Goal: Information Seeking & Learning: Learn about a topic

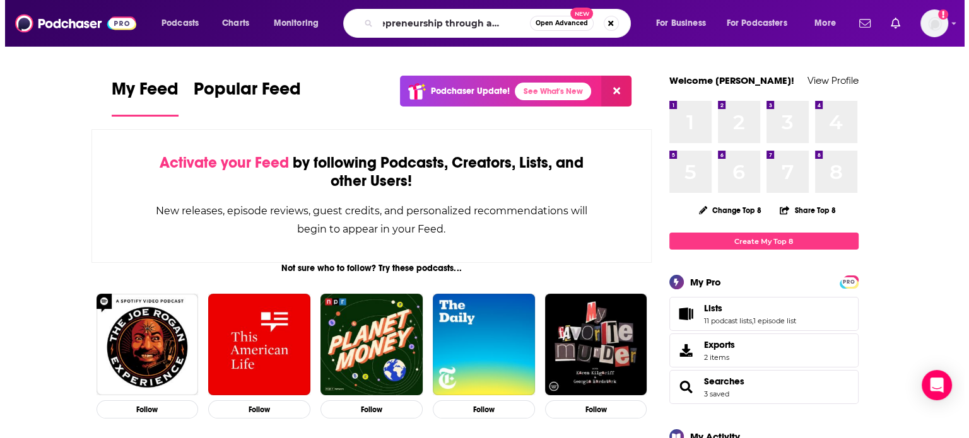
scroll to position [0, 34]
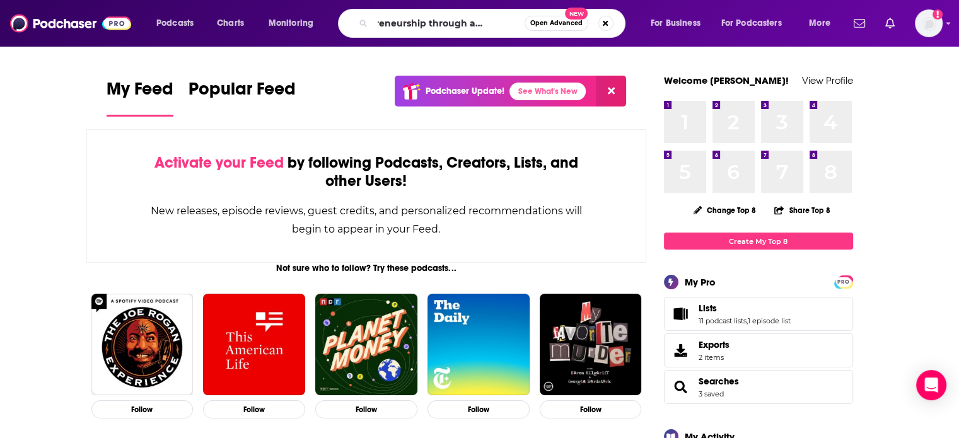
type input "entrepreneurship through acquisition"
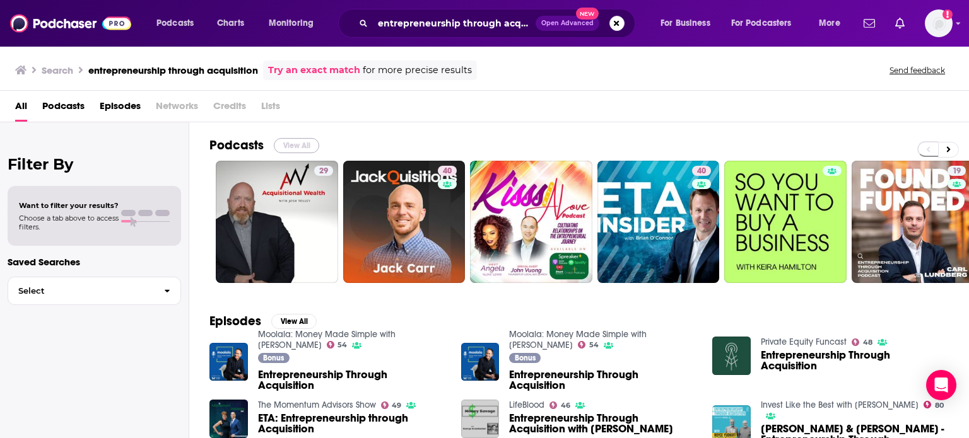
drag, startPoint x: 293, startPoint y: 139, endPoint x: 194, endPoint y: 9, distance: 163.7
click at [293, 139] on button "View All" at bounding box center [296, 145] width 45 height 15
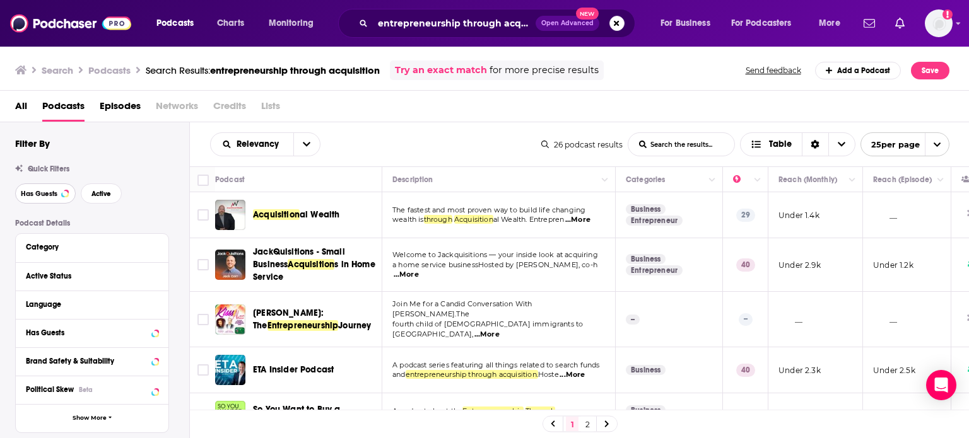
drag, startPoint x: 40, startPoint y: 199, endPoint x: 330, endPoint y: 4, distance: 350.3
click at [40, 199] on button "Has Guests" at bounding box center [45, 194] width 61 height 20
click at [95, 197] on span "Active" at bounding box center [101, 193] width 20 height 7
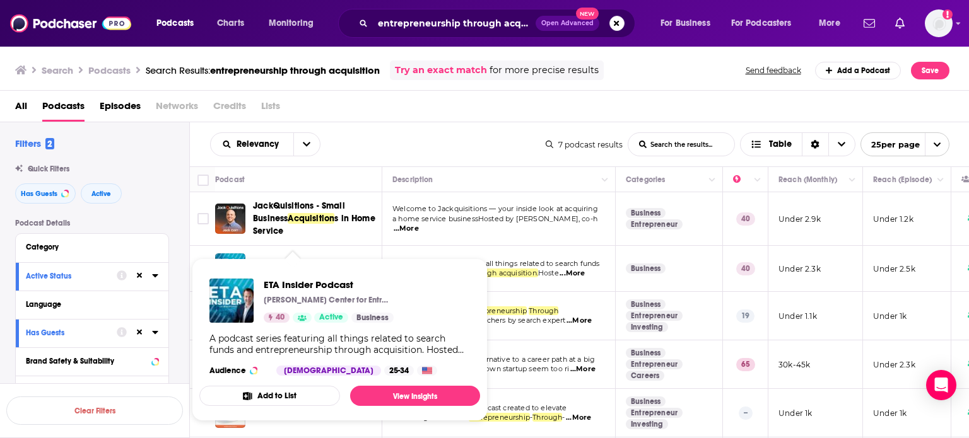
drag, startPoint x: 268, startPoint y: 266, endPoint x: 555, endPoint y: 118, distance: 323.0
click at [555, 118] on div "All Podcasts Episodes Networks Credits Lists" at bounding box center [487, 109] width 944 height 26
drag, startPoint x: 281, startPoint y: 268, endPoint x: 277, endPoint y: 279, distance: 11.6
click at [366, 138] on div "Relevancy List Search Input Search the results... Table" at bounding box center [378, 144] width 336 height 24
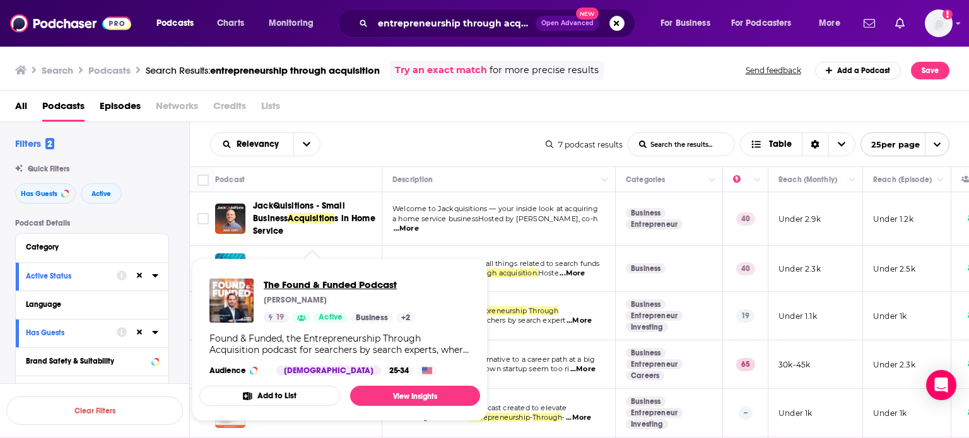
drag, startPoint x: 303, startPoint y: 313, endPoint x: 279, endPoint y: 279, distance: 41.3
click at [361, 156] on div "Relevancy List Search Input Search the results... Table 7 podcast results List …" at bounding box center [579, 144] width 779 height 44
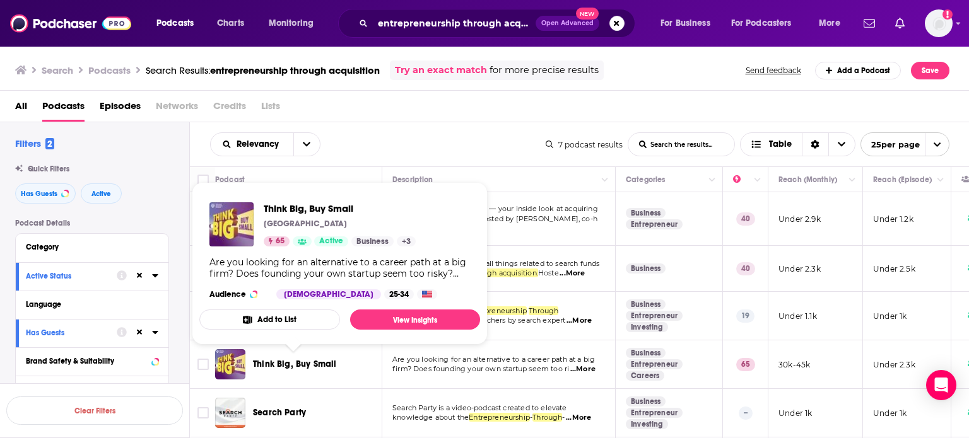
click at [398, 143] on div "Relevancy List Search Input Search the results... Table" at bounding box center [378, 144] width 336 height 24
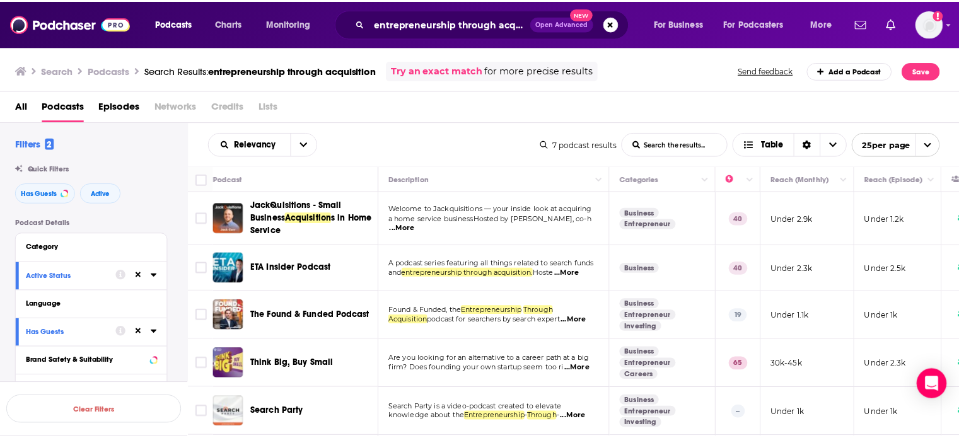
scroll to position [99, 0]
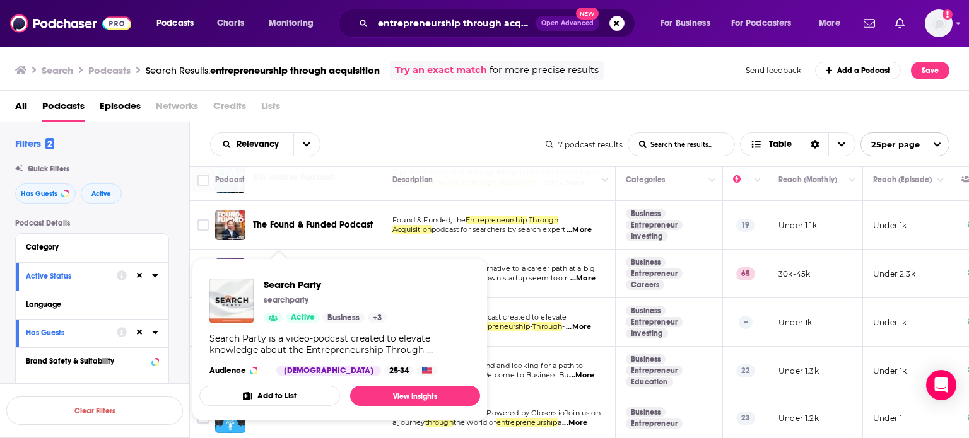
click at [368, 164] on div "Relevancy List Search Input Search the results... Table 7 podcast results List …" at bounding box center [579, 144] width 779 height 44
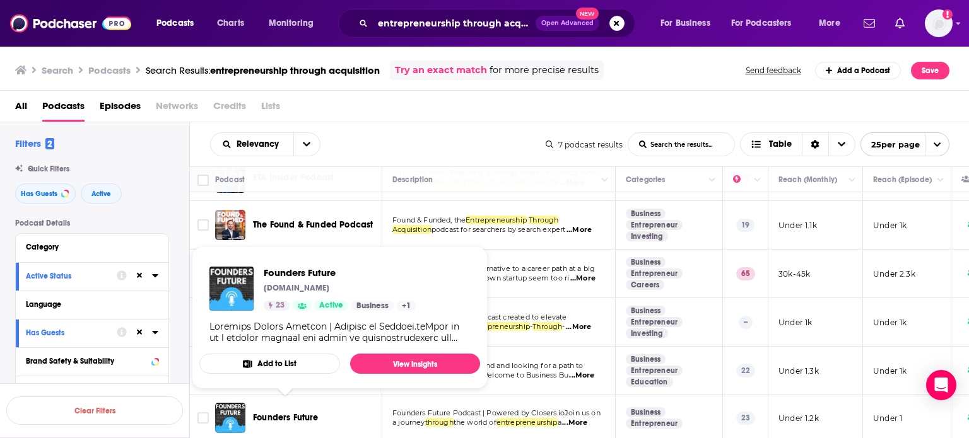
click at [288, 412] on span "Founders Future" at bounding box center [286, 417] width 66 height 11
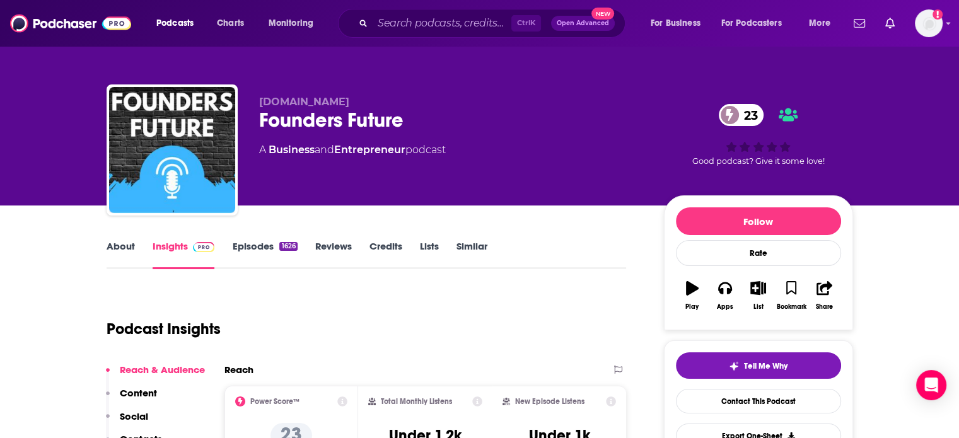
click at [122, 255] on link "About" at bounding box center [121, 254] width 28 height 29
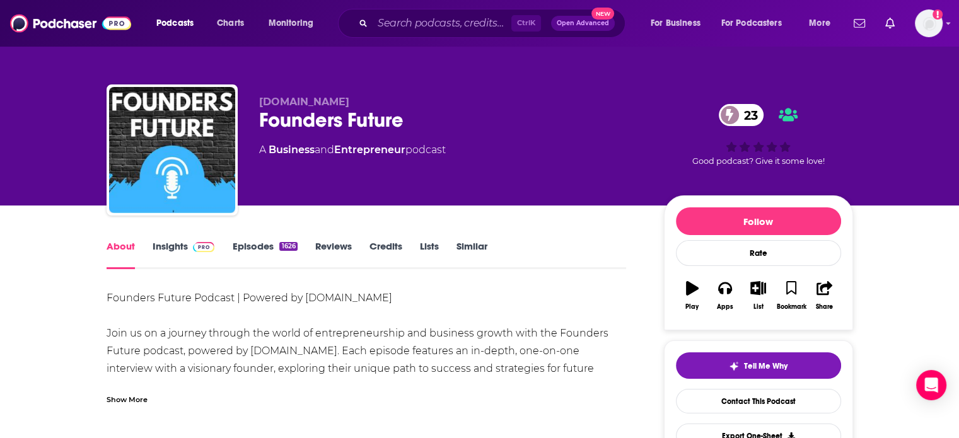
click at [145, 402] on div "Show More" at bounding box center [127, 399] width 41 height 12
drag, startPoint x: 170, startPoint y: 249, endPoint x: 351, endPoint y: 3, distance: 305.0
click at [170, 249] on link "Insights" at bounding box center [184, 254] width 62 height 29
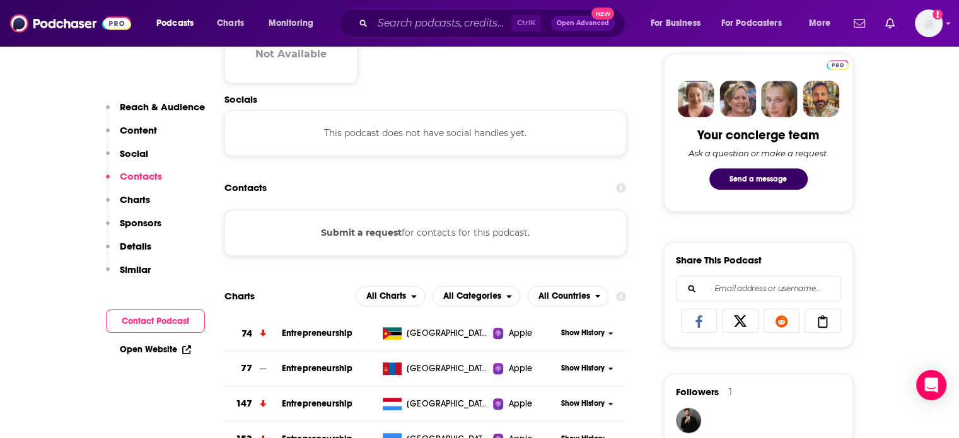
scroll to position [588, 0]
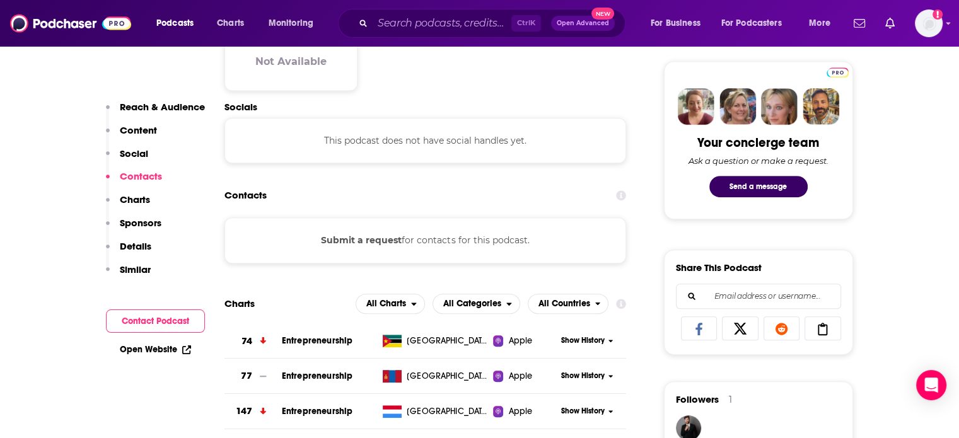
click at [190, 341] on div "Open Website" at bounding box center [155, 349] width 99 height 23
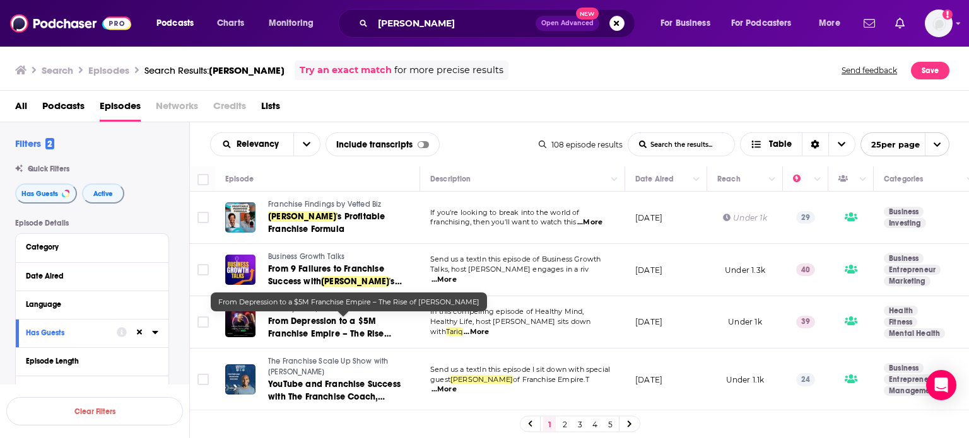
drag, startPoint x: 334, startPoint y: 322, endPoint x: 508, endPoint y: 133, distance: 257.5
click at [508, 133] on div "Relevancy List Search Input Search the results... Include transcripts Table" at bounding box center [374, 144] width 329 height 24
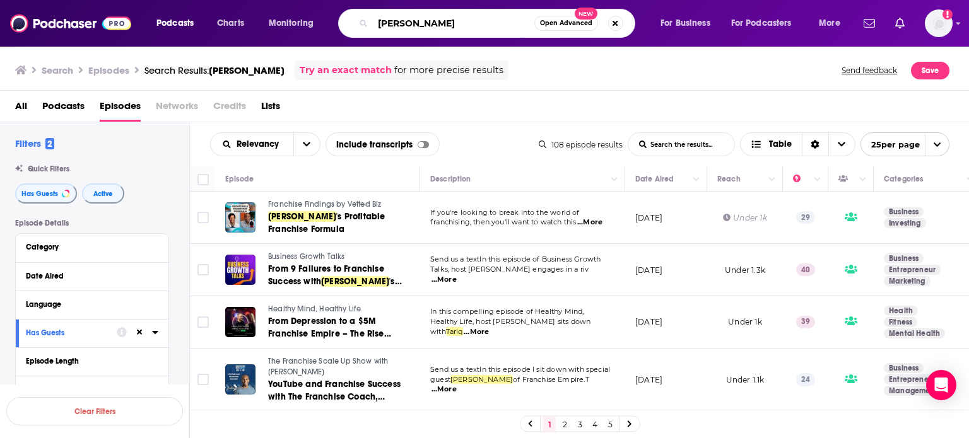
drag, startPoint x: 472, startPoint y: 25, endPoint x: 280, endPoint y: 16, distance: 192.6
click at [280, 16] on div "Podcasts Charts Monitoring tariq johnson Open Advanced New For Business For Pod…" at bounding box center [500, 23] width 704 height 29
type input "guy coffey"
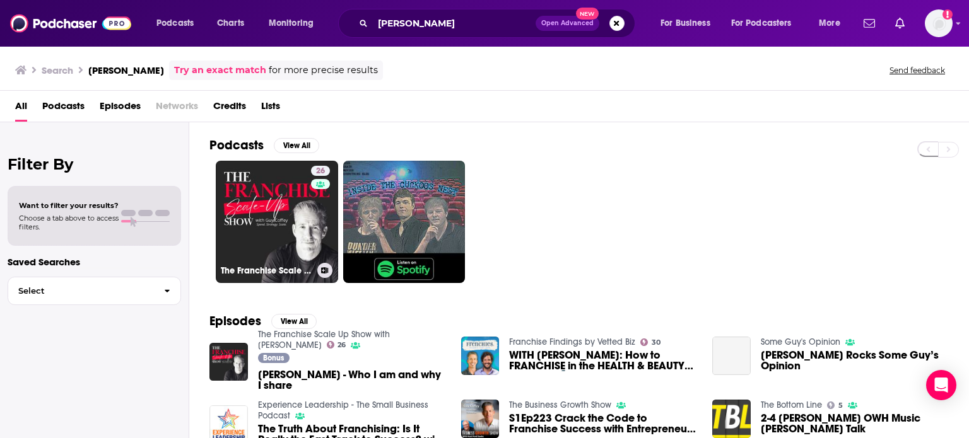
click at [286, 244] on link "26 The Franchise Scale Up Show with Guy Coffey" at bounding box center [277, 222] width 122 height 122
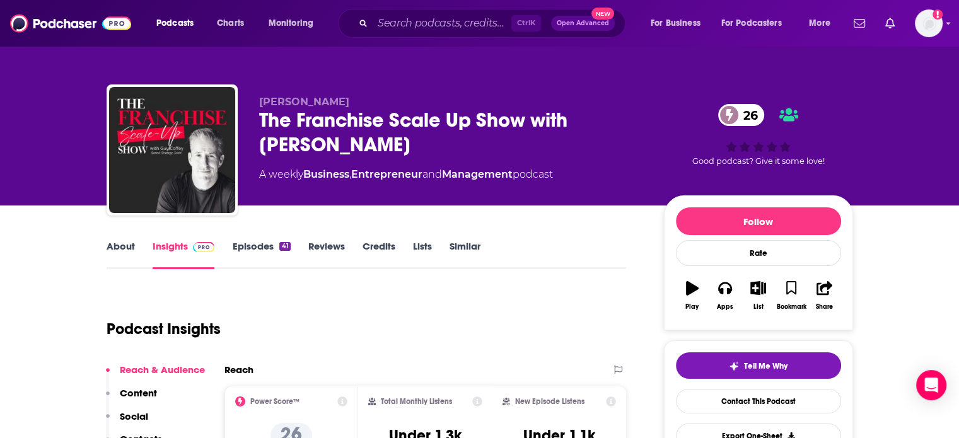
click at [262, 252] on link "Episodes 41" at bounding box center [261, 254] width 58 height 29
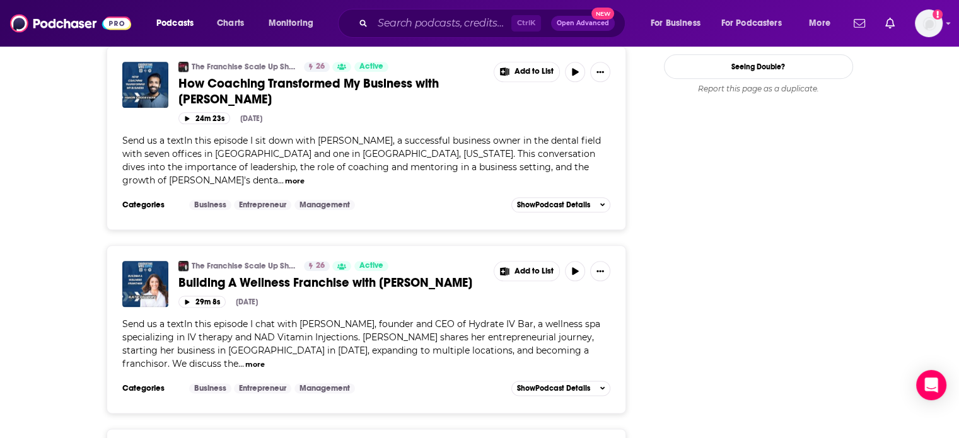
scroll to position [1515, 0]
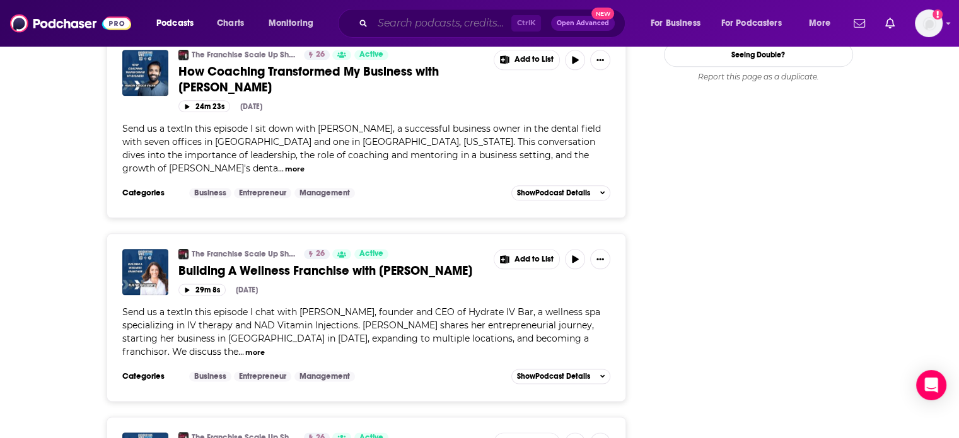
click at [437, 29] on input "Search podcasts, credits, & more..." at bounding box center [442, 23] width 139 height 20
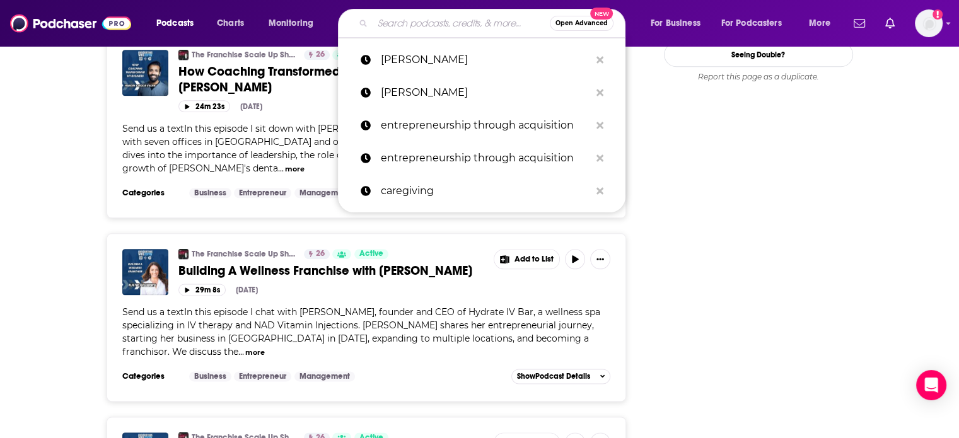
type input "k"
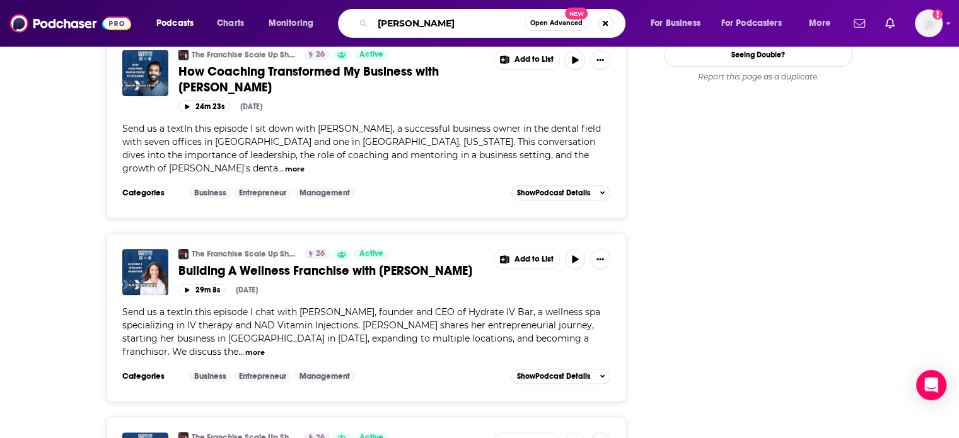
type input "Katie Gillberg"
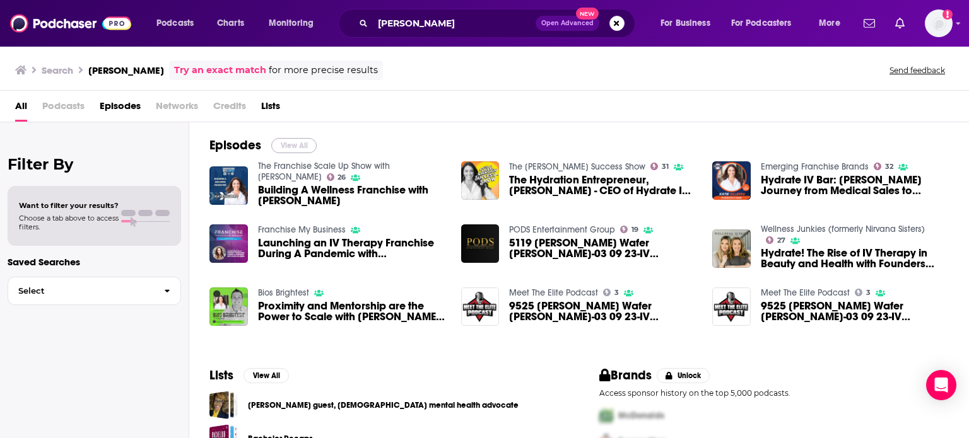
drag, startPoint x: 298, startPoint y: 146, endPoint x: 187, endPoint y: 16, distance: 170.9
click at [298, 146] on button "View All" at bounding box center [293, 145] width 45 height 15
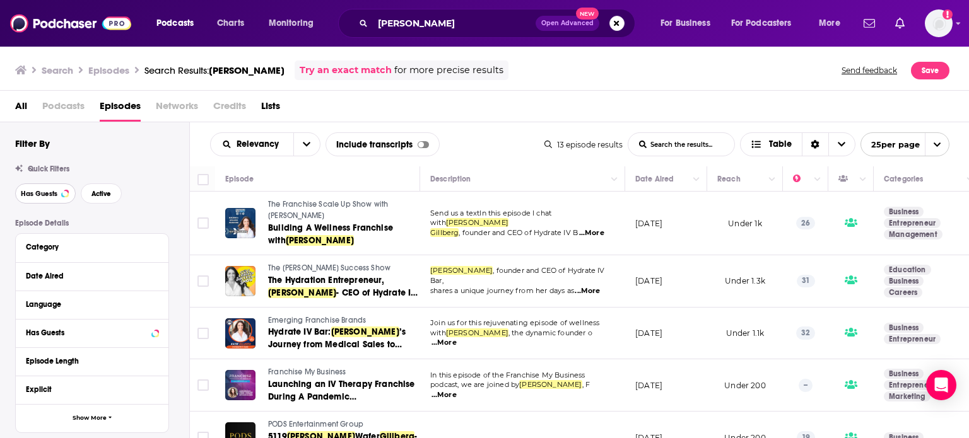
drag, startPoint x: 50, startPoint y: 191, endPoint x: 280, endPoint y: 40, distance: 275.1
click at [50, 191] on span "Has Guests" at bounding box center [39, 193] width 37 height 7
click at [107, 196] on span "Active" at bounding box center [101, 193] width 20 height 7
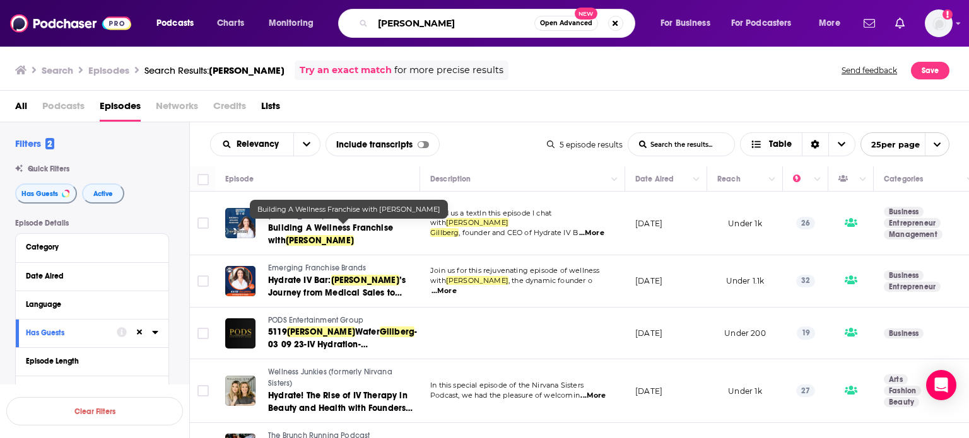
click at [455, 17] on input "Katie Gillberg" at bounding box center [453, 23] width 161 height 20
click at [290, 234] on span "Building A Wellness Franchise with Katie Gillberg" at bounding box center [330, 234] width 125 height 23
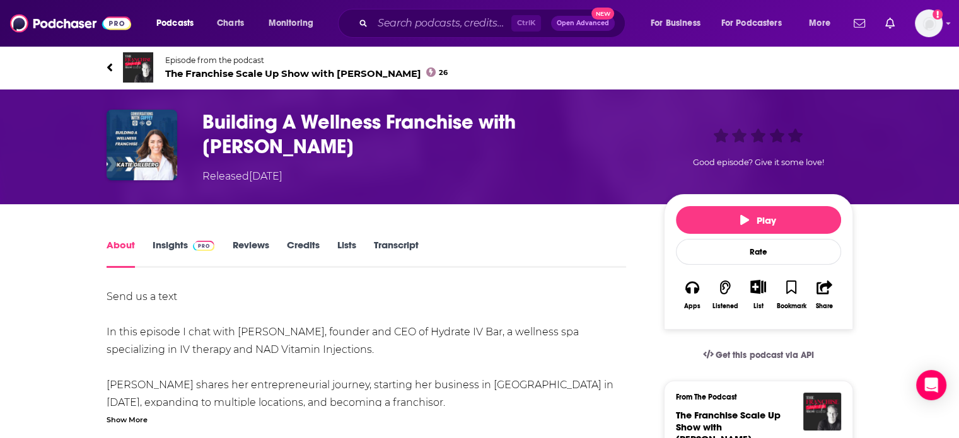
click at [310, 83] on div "Episode from the podcast The Franchise Scale Up Show with Guy Coffey 26 Next Ep…" at bounding box center [480, 67] width 747 height 50
click at [318, 74] on span "The Franchise Scale Up Show with Guy Coffey 26" at bounding box center [306, 73] width 283 height 12
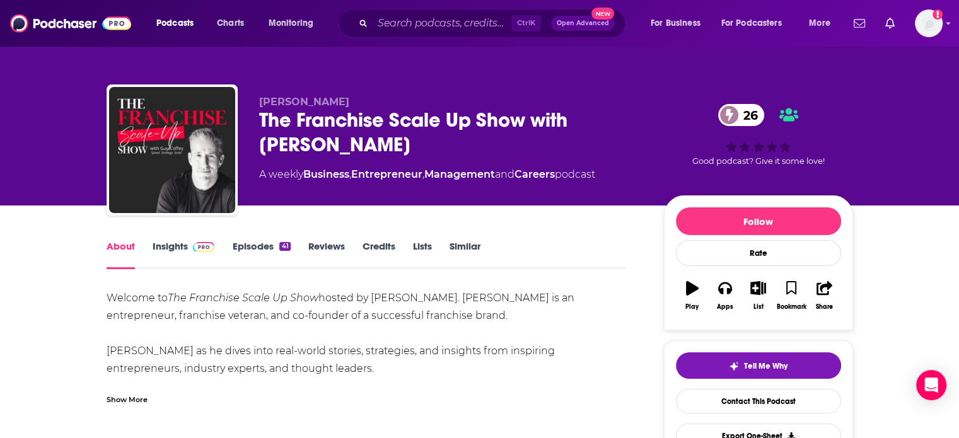
click at [275, 247] on link "Episodes 41" at bounding box center [261, 254] width 58 height 29
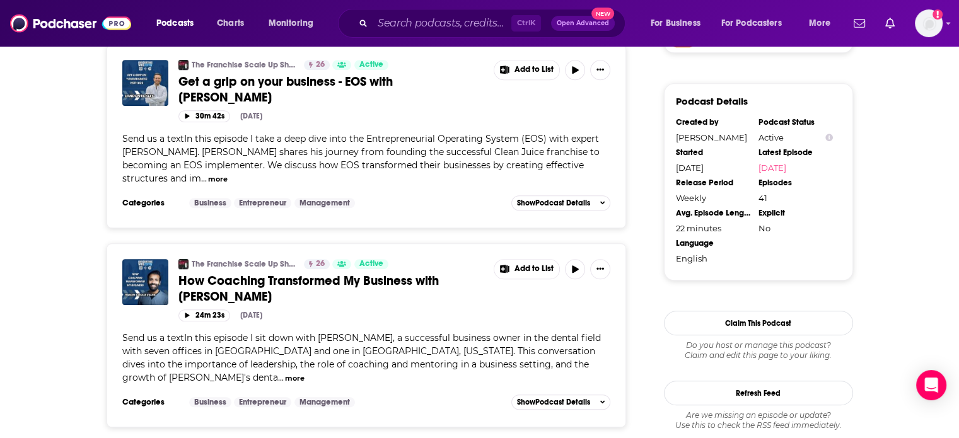
scroll to position [1015, 0]
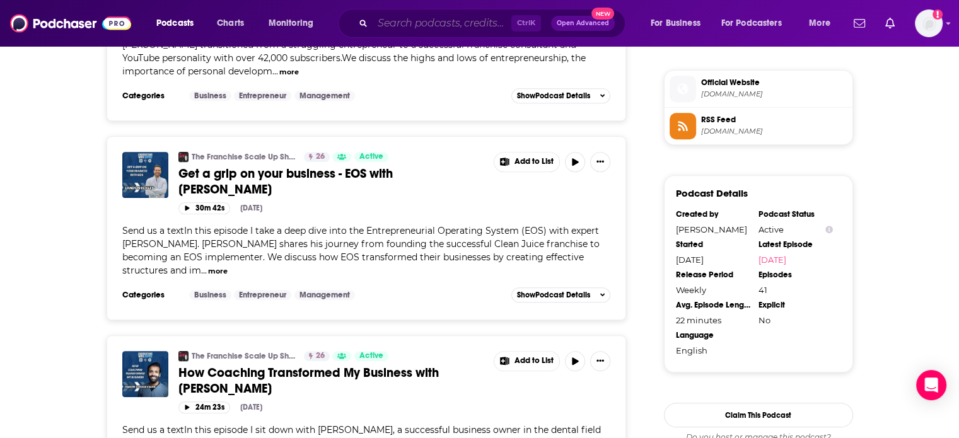
click at [445, 28] on input "Search podcasts, credits, & more..." at bounding box center [442, 23] width 139 height 20
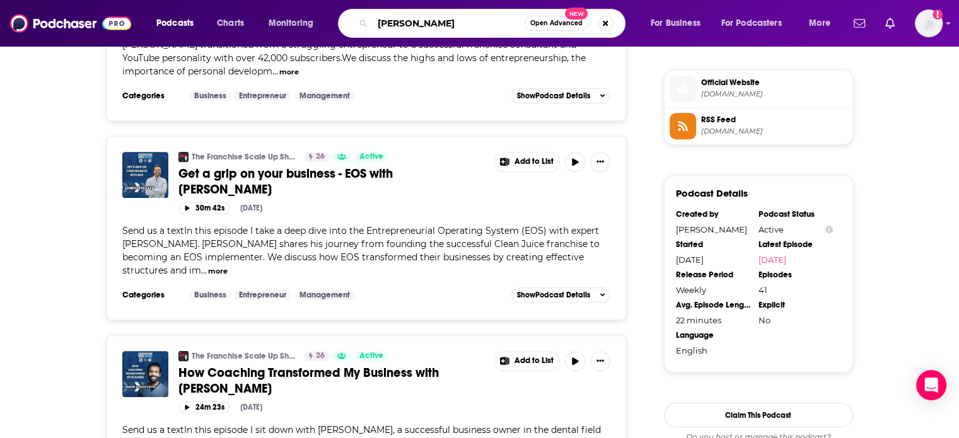
type input "landon eckles"
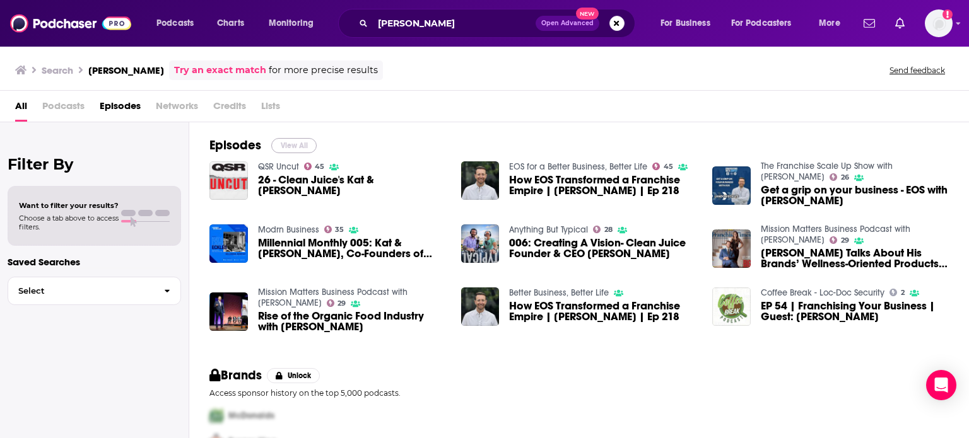
drag, startPoint x: 300, startPoint y: 143, endPoint x: 430, endPoint y: 5, distance: 189.6
click at [300, 143] on button "View All" at bounding box center [293, 145] width 45 height 15
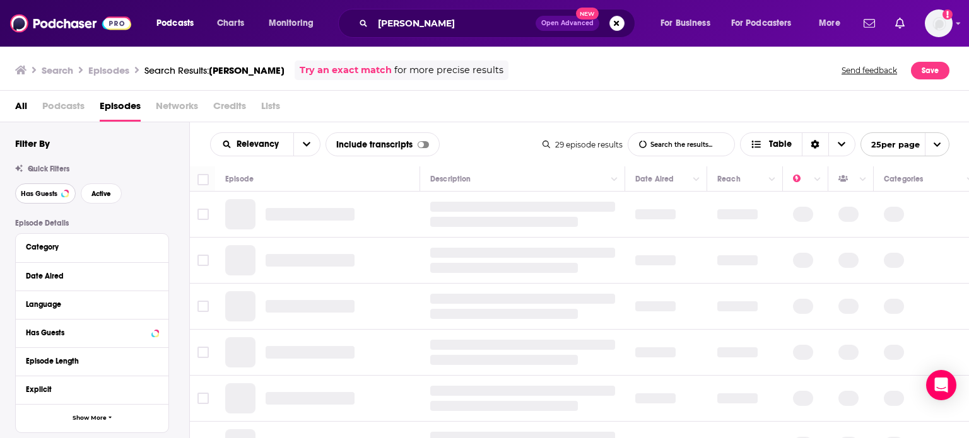
click at [51, 197] on span "Has Guests" at bounding box center [39, 193] width 37 height 7
click at [110, 194] on span "Active" at bounding box center [101, 193] width 20 height 7
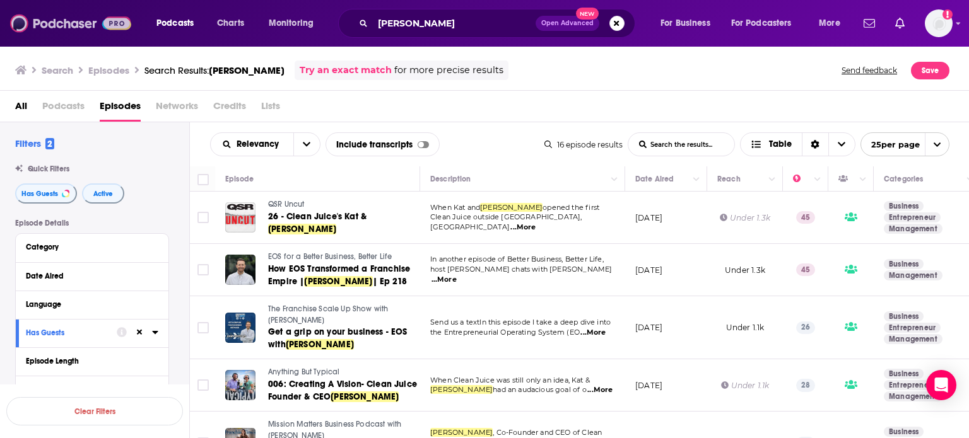
click at [74, 27] on img at bounding box center [70, 23] width 121 height 24
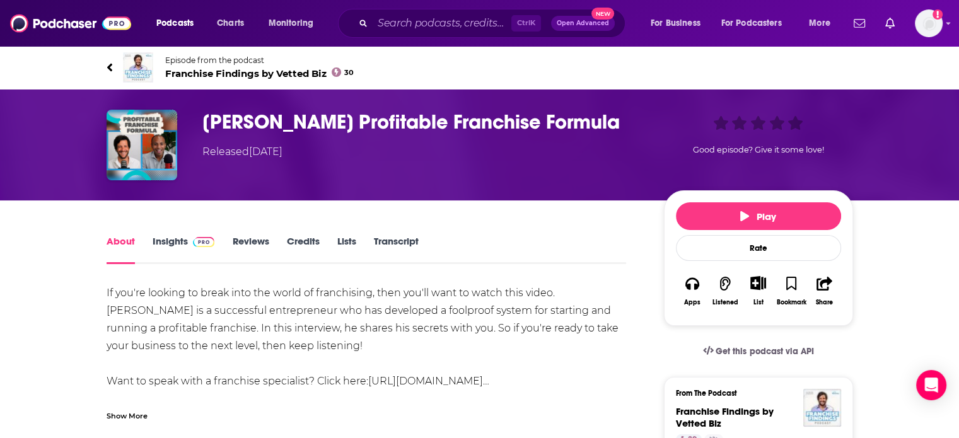
click at [224, 76] on span "Franchise Findings by Vetted Biz 30" at bounding box center [259, 73] width 189 height 12
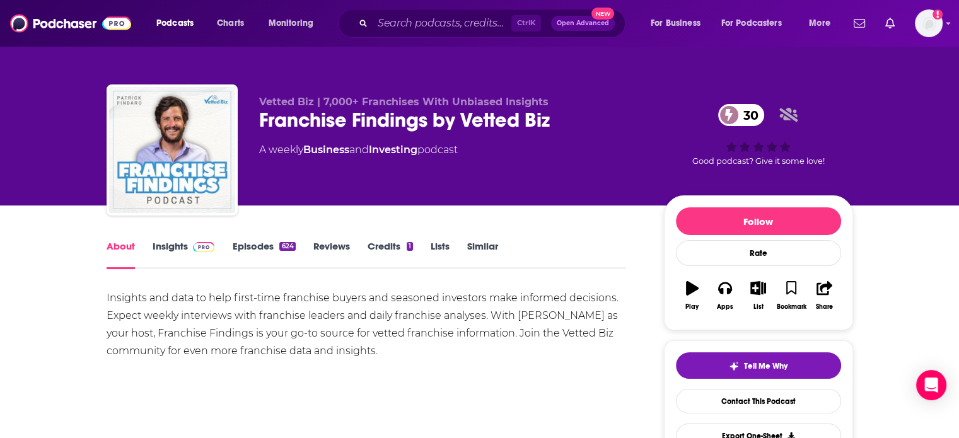
click at [185, 243] on link "Insights" at bounding box center [184, 254] width 62 height 29
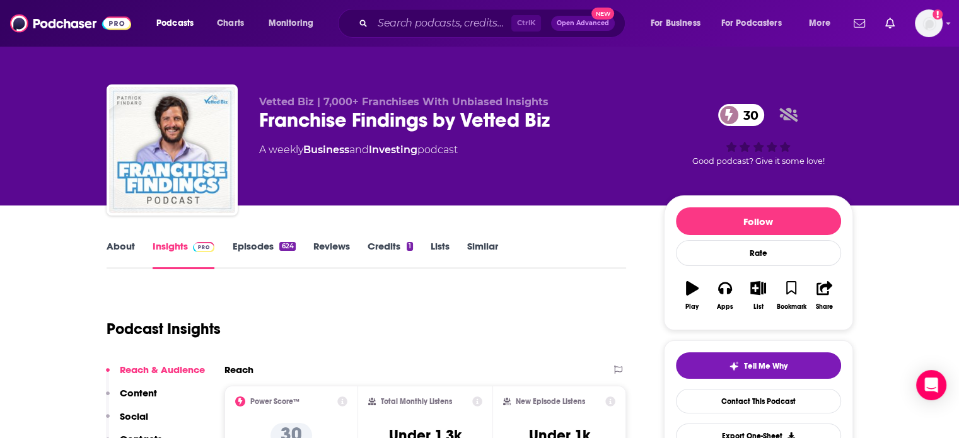
click at [131, 239] on div "About Insights Episodes 624 Reviews Credits 1 Lists Similar" at bounding box center [367, 253] width 520 height 31
click at [121, 252] on link "About" at bounding box center [121, 254] width 28 height 29
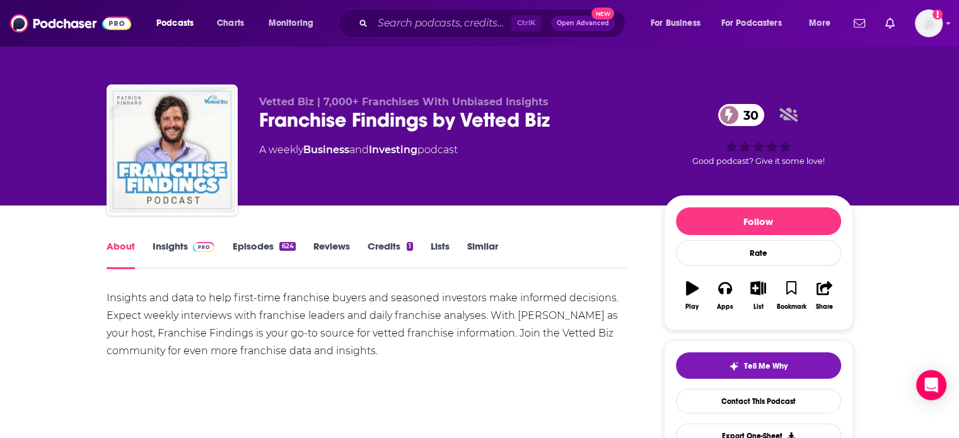
click at [165, 247] on link "Insights" at bounding box center [184, 254] width 62 height 29
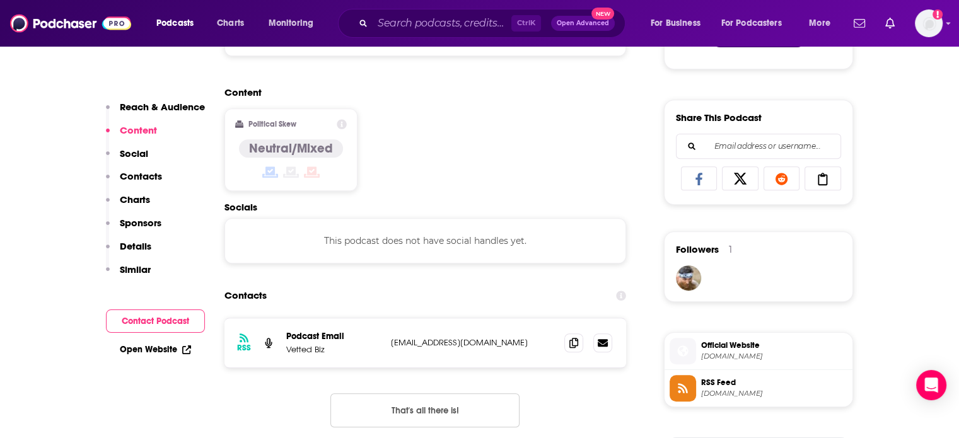
scroll to position [745, 0]
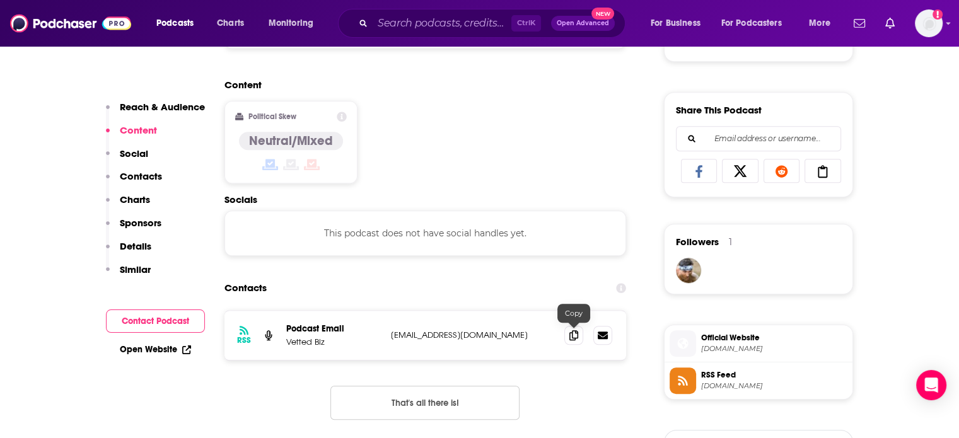
click at [576, 330] on icon at bounding box center [573, 335] width 9 height 10
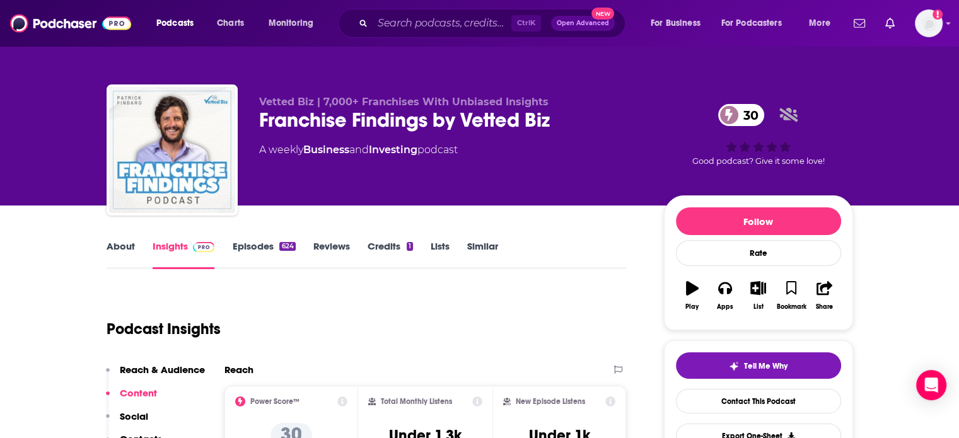
click at [115, 260] on link "About" at bounding box center [121, 254] width 28 height 29
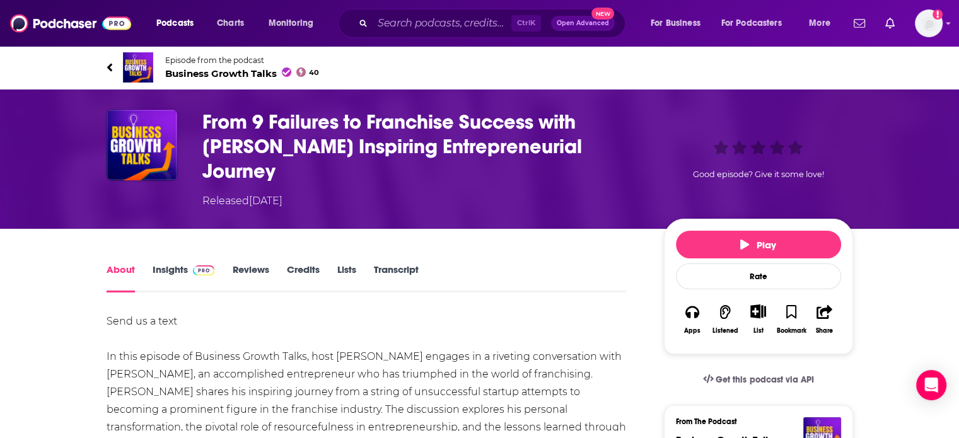
drag, startPoint x: 222, startPoint y: 76, endPoint x: 155, endPoint y: 11, distance: 93.7
click at [222, 76] on span "Business Growth Talks 40" at bounding box center [242, 73] width 155 height 12
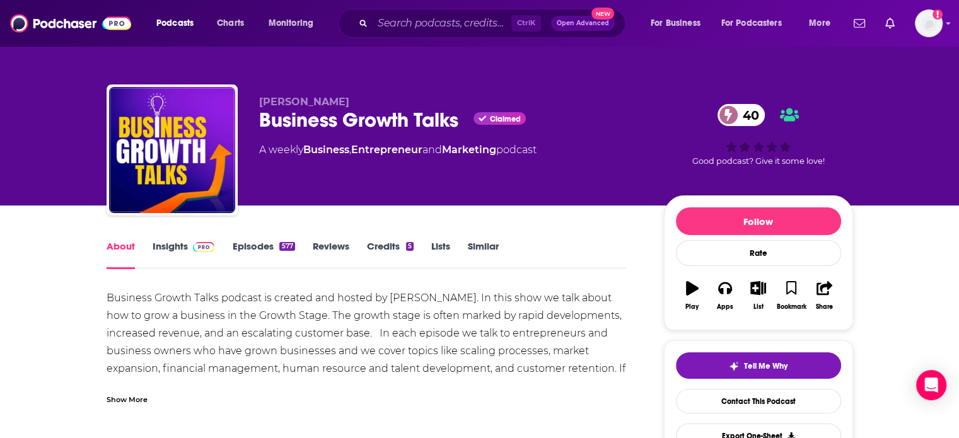
drag, startPoint x: 163, startPoint y: 255, endPoint x: 411, endPoint y: 2, distance: 354.1
click at [163, 255] on link "Insights" at bounding box center [184, 254] width 62 height 29
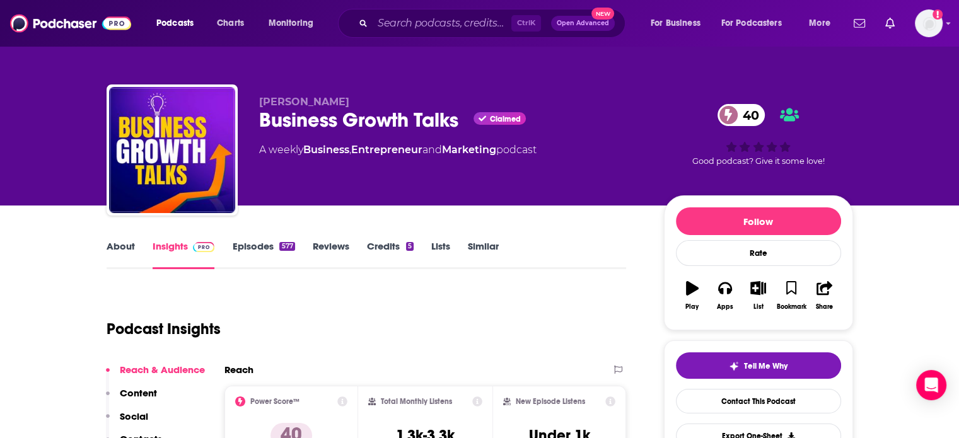
click at [126, 255] on link "About" at bounding box center [121, 254] width 28 height 29
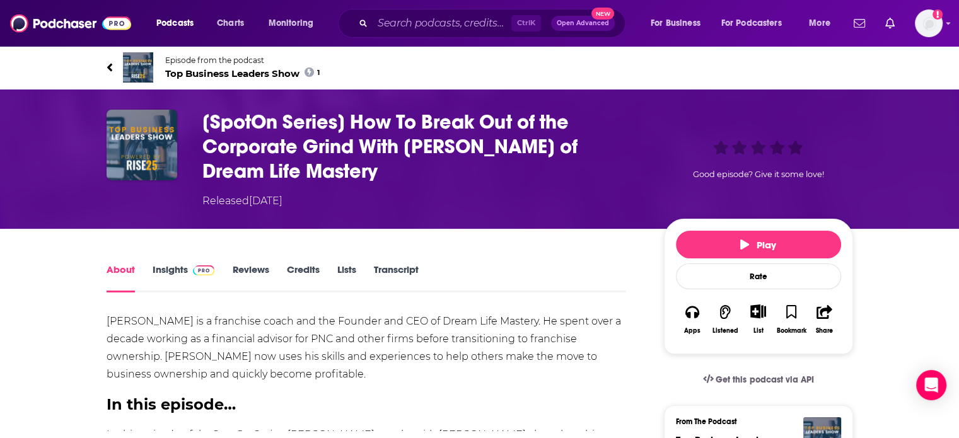
click at [242, 73] on span "Top Business Leaders Show 1" at bounding box center [242, 73] width 155 height 12
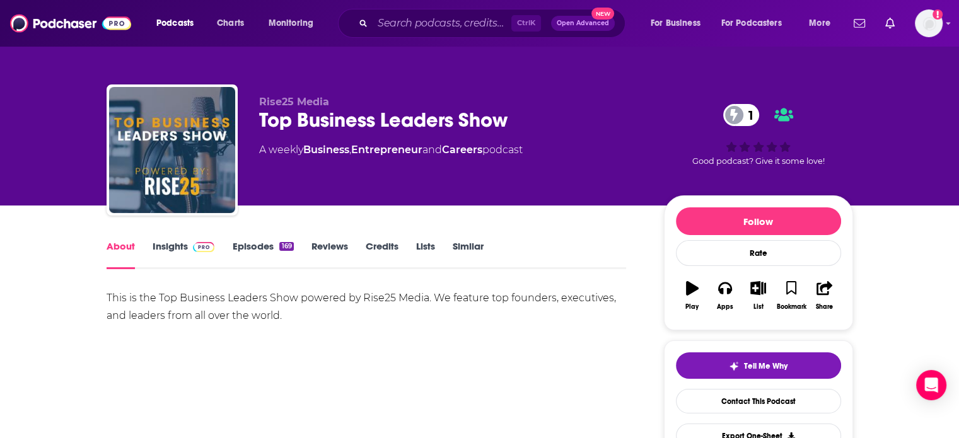
click at [182, 246] on link "Insights" at bounding box center [184, 254] width 62 height 29
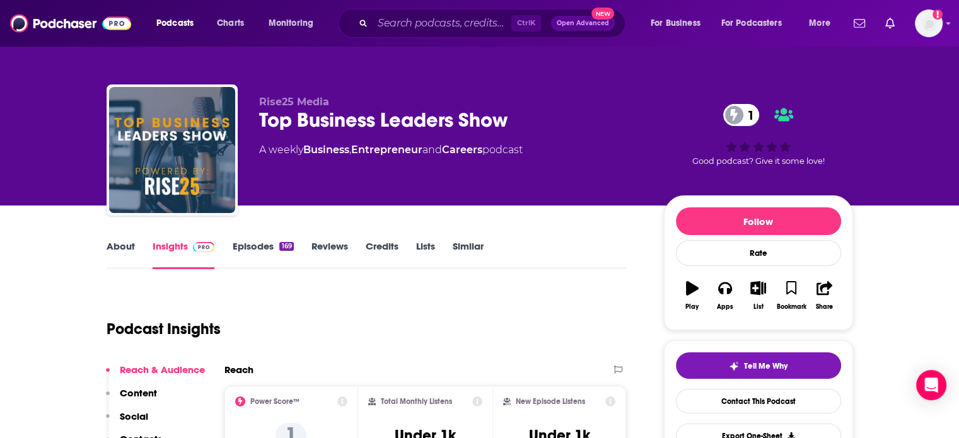
click at [131, 243] on link "About" at bounding box center [121, 254] width 28 height 29
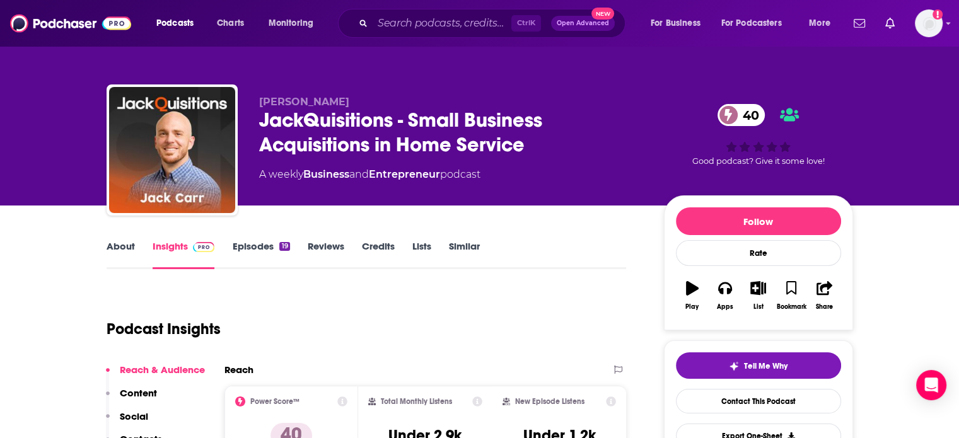
click at [117, 247] on link "About" at bounding box center [121, 254] width 28 height 29
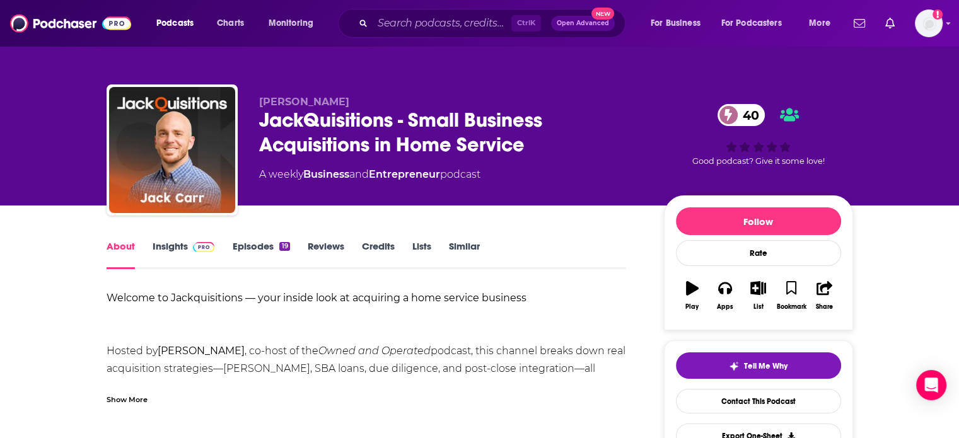
drag, startPoint x: 177, startPoint y: 247, endPoint x: 341, endPoint y: 11, distance: 287.1
click at [177, 247] on link "Insights" at bounding box center [184, 254] width 62 height 29
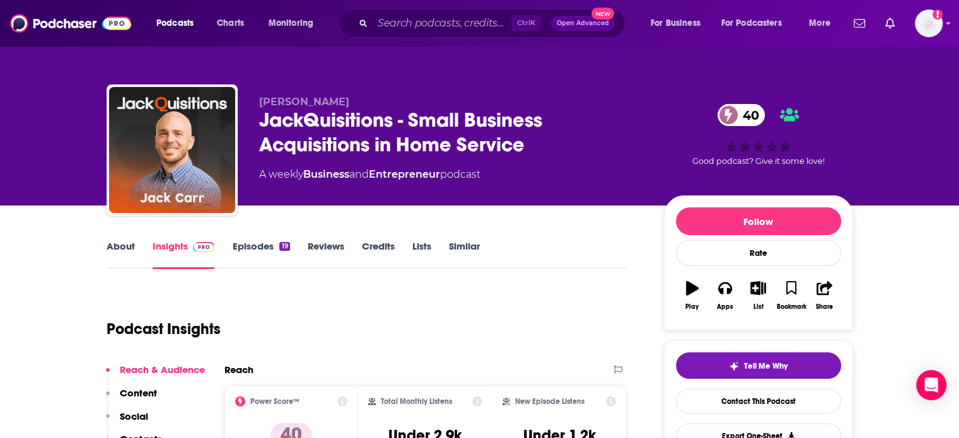
click at [119, 247] on link "About" at bounding box center [121, 254] width 28 height 29
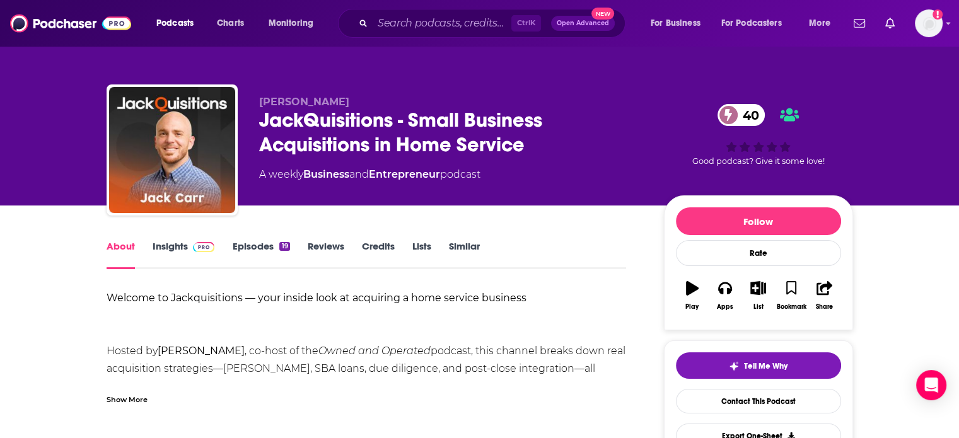
click at [131, 402] on div "Show More" at bounding box center [127, 399] width 41 height 12
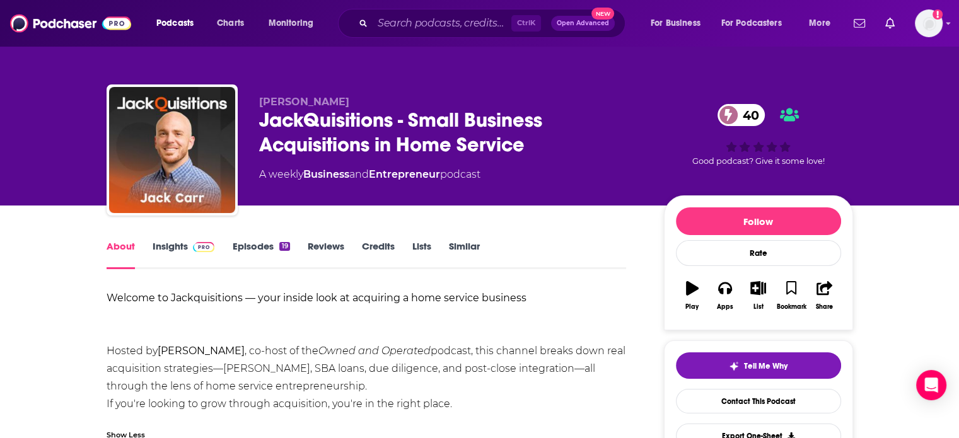
click at [172, 250] on link "Insights" at bounding box center [184, 254] width 62 height 29
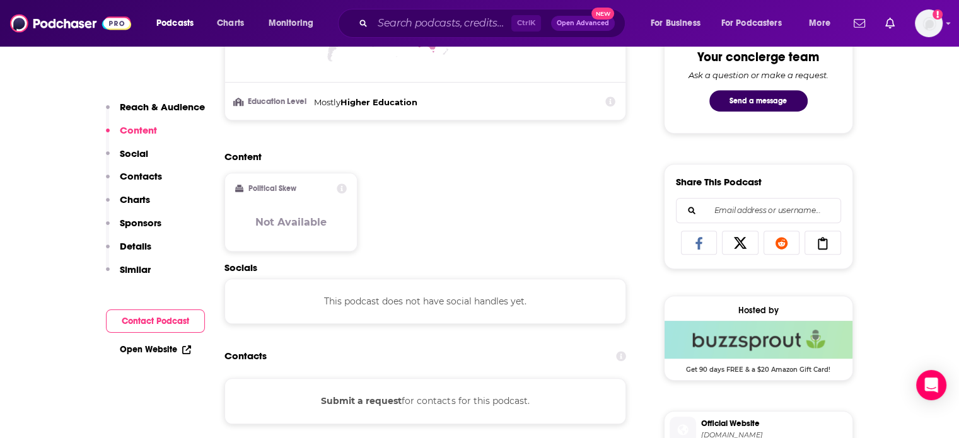
scroll to position [758, 0]
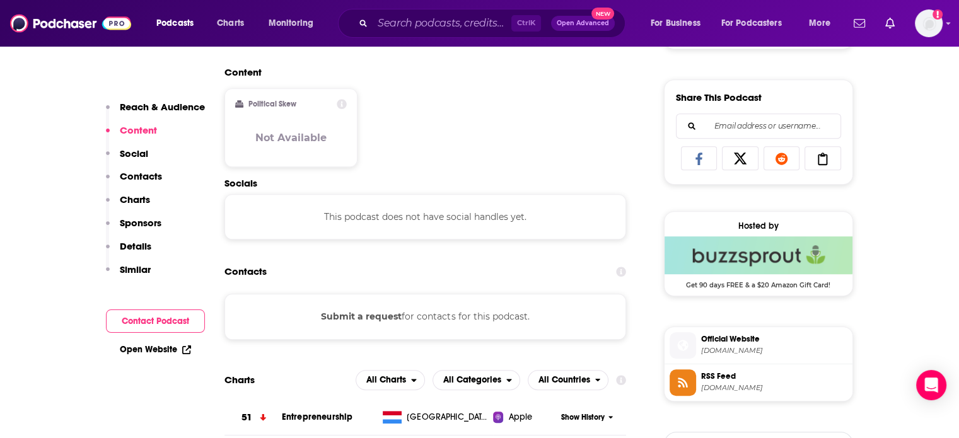
click at [143, 350] on link "Open Website" at bounding box center [155, 349] width 71 height 11
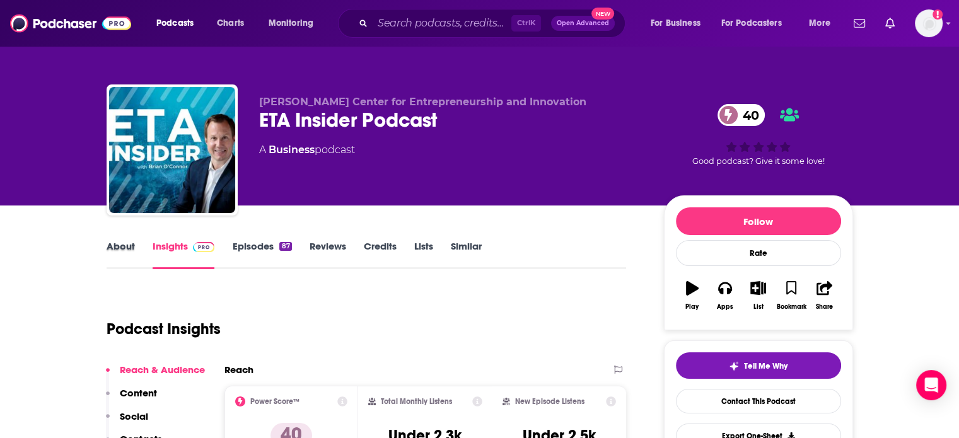
click at [136, 249] on div "About" at bounding box center [130, 254] width 46 height 29
click at [121, 254] on link "About" at bounding box center [121, 254] width 28 height 29
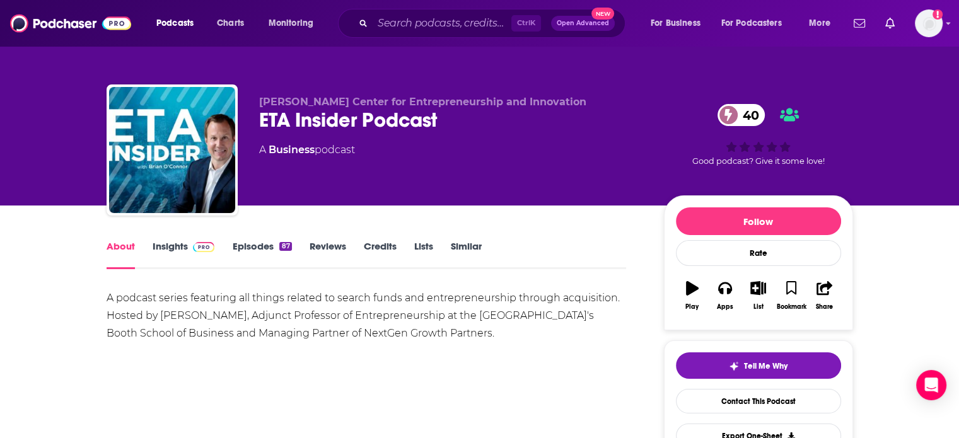
drag, startPoint x: 156, startPoint y: 251, endPoint x: 301, endPoint y: 1, distance: 288.8
click at [156, 251] on link "Insights" at bounding box center [184, 254] width 62 height 29
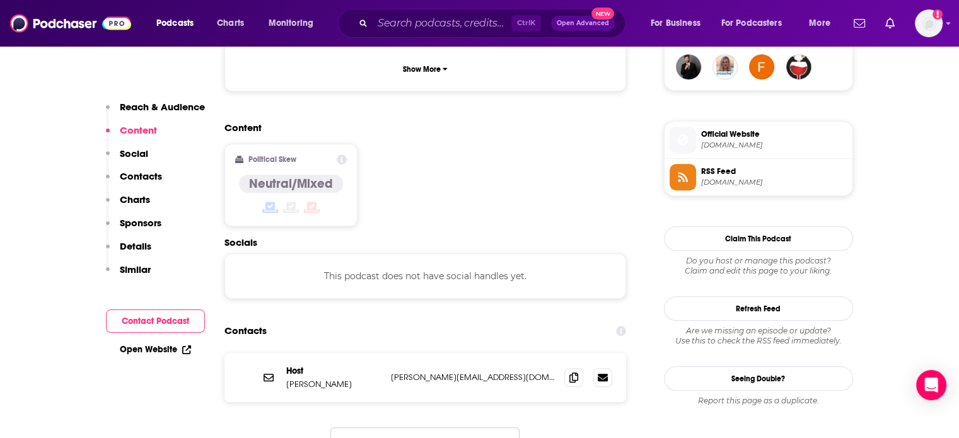
scroll to position [955, 0]
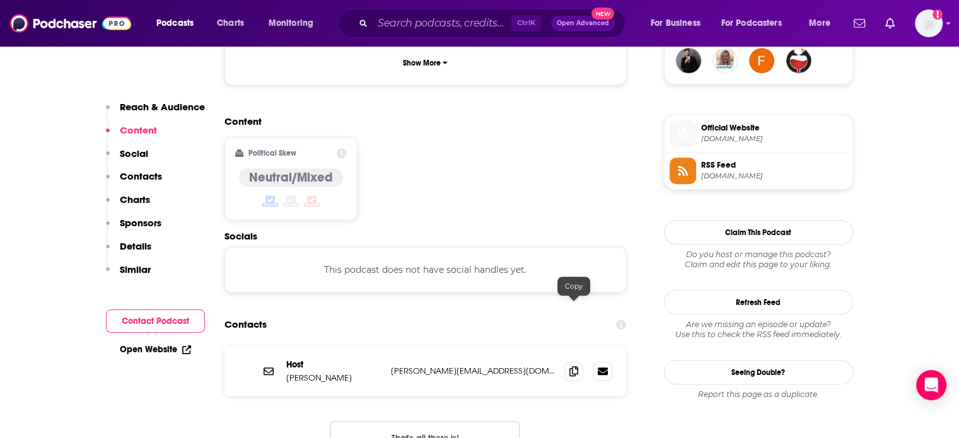
click at [580, 362] on span at bounding box center [573, 371] width 19 height 19
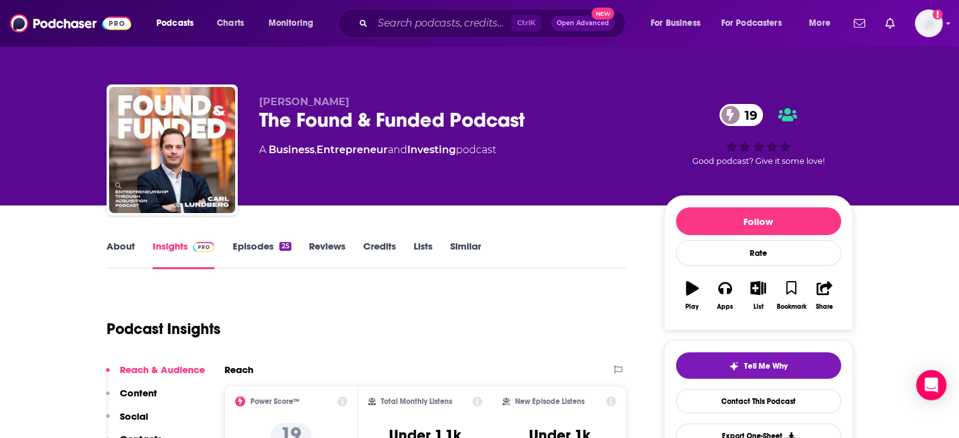
click at [124, 241] on link "About" at bounding box center [121, 254] width 28 height 29
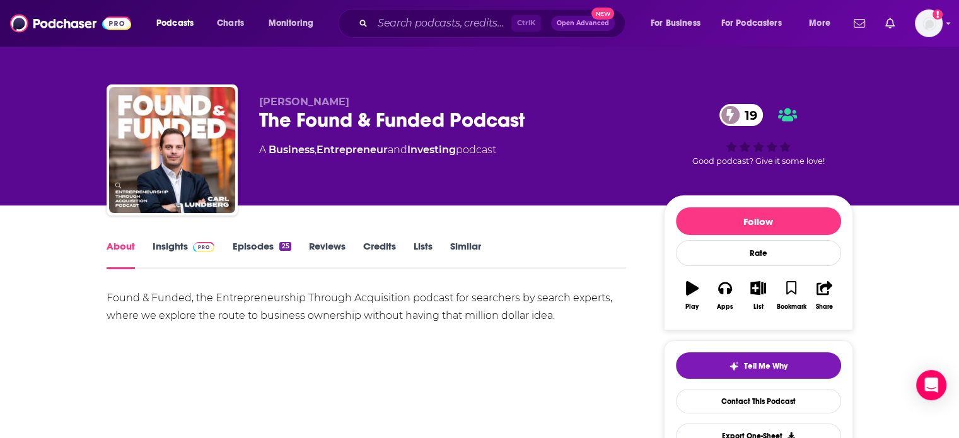
drag, startPoint x: 178, startPoint y: 247, endPoint x: 351, endPoint y: 2, distance: 299.7
click at [178, 247] on link "Insights" at bounding box center [184, 254] width 62 height 29
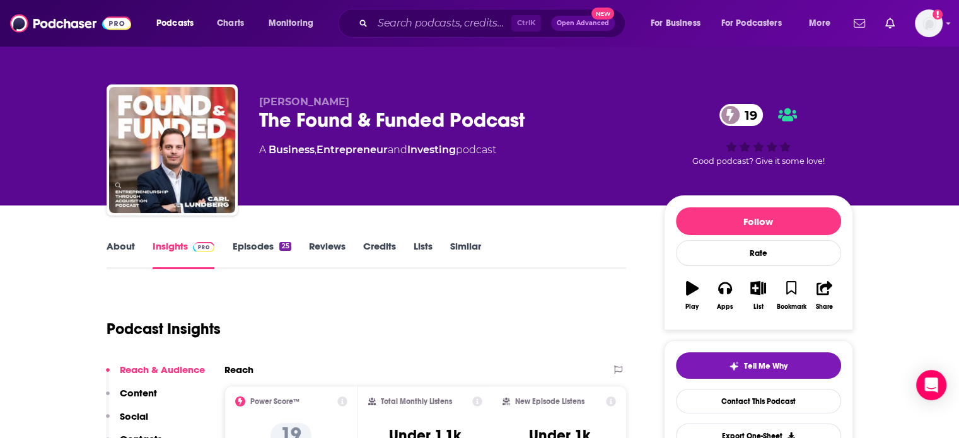
scroll to position [853, 0]
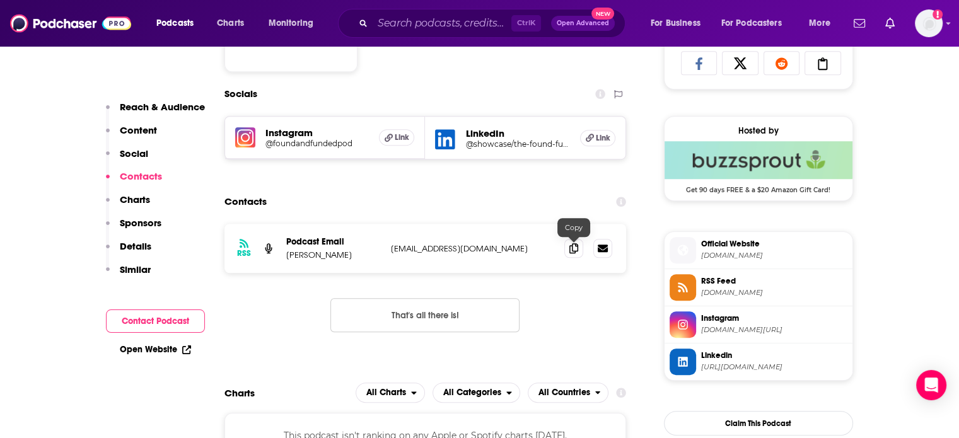
click at [571, 251] on icon at bounding box center [573, 248] width 9 height 10
click at [169, 350] on link "Open Website" at bounding box center [155, 349] width 71 height 11
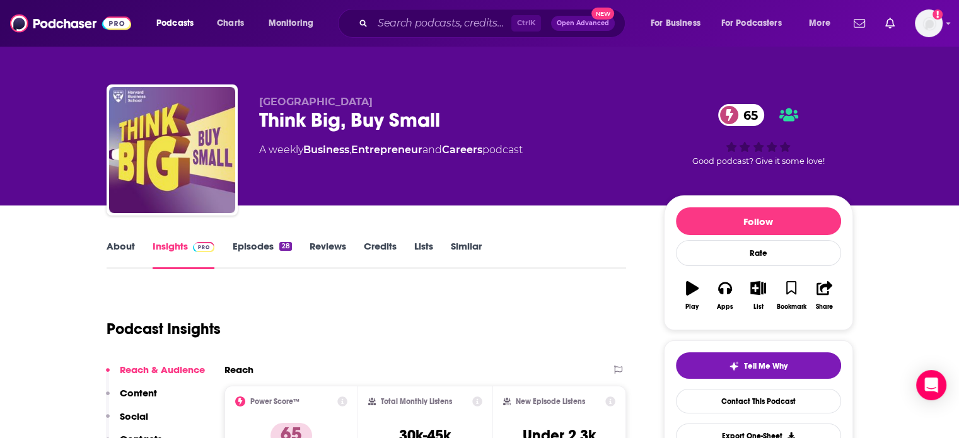
click at [107, 256] on link "About" at bounding box center [121, 254] width 28 height 29
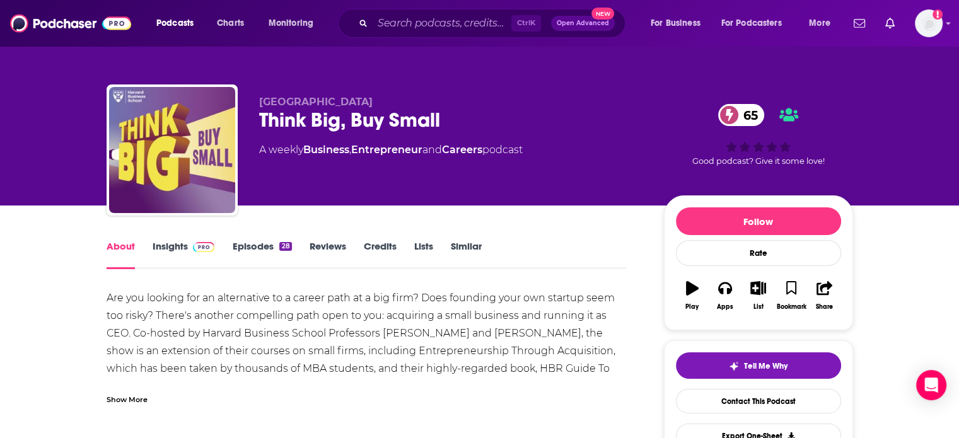
click at [160, 397] on div "Show More" at bounding box center [367, 394] width 520 height 21
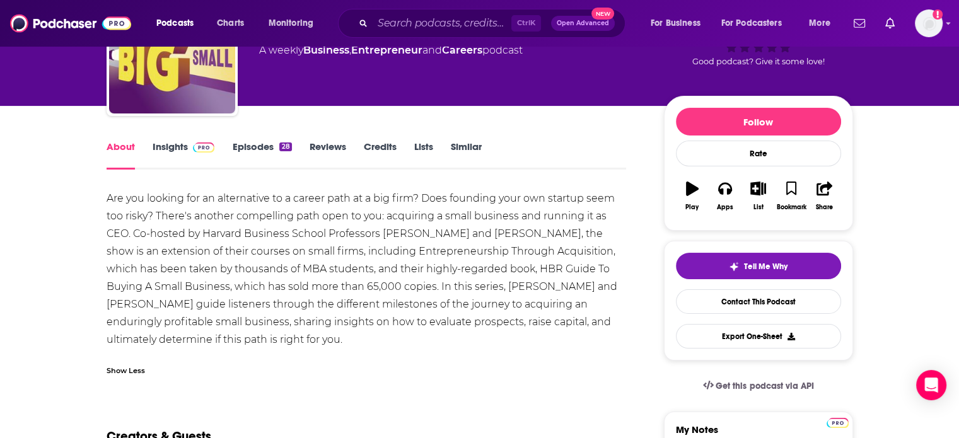
scroll to position [102, 0]
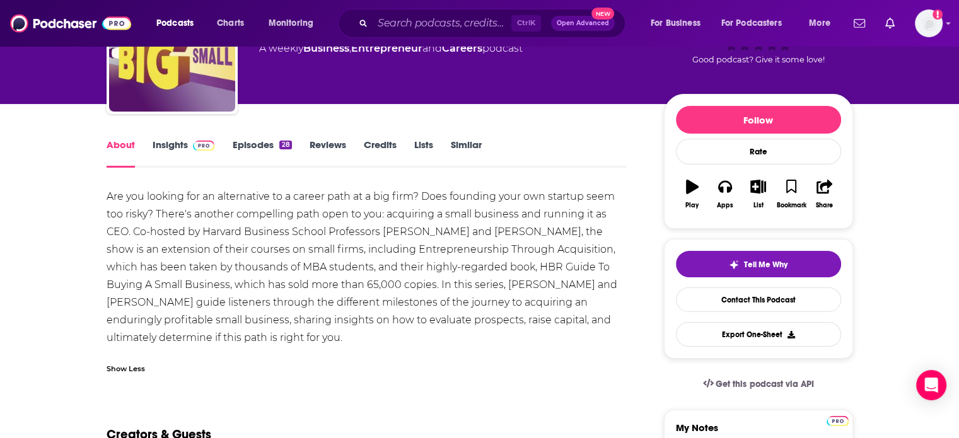
click at [144, 363] on div "Show Less" at bounding box center [126, 368] width 38 height 12
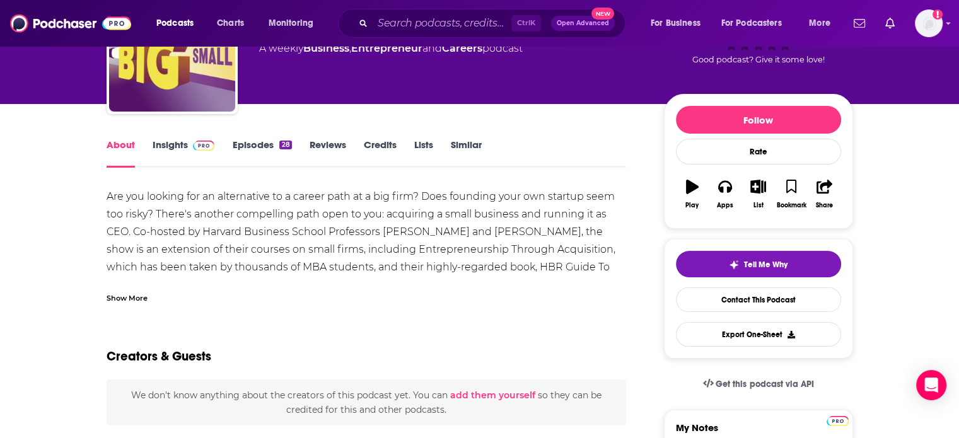
click at [146, 296] on div "Show More" at bounding box center [127, 297] width 41 height 12
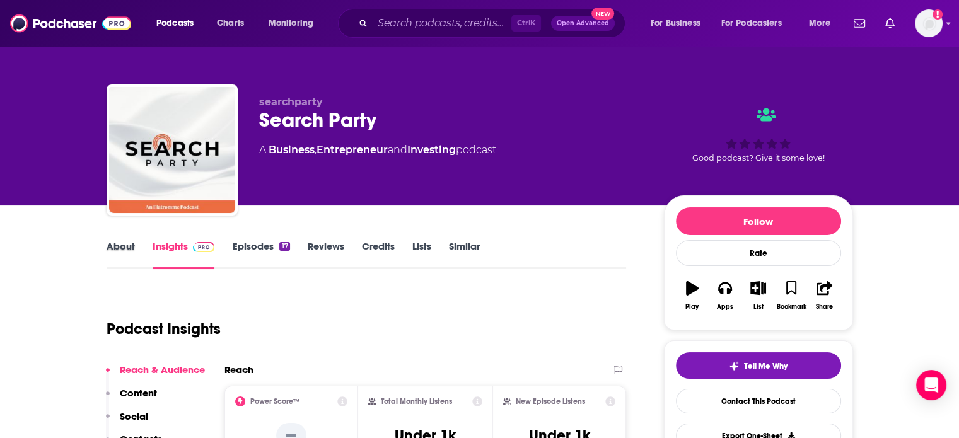
click at [134, 260] on div "About" at bounding box center [130, 254] width 46 height 29
click at [125, 242] on link "About" at bounding box center [121, 254] width 28 height 29
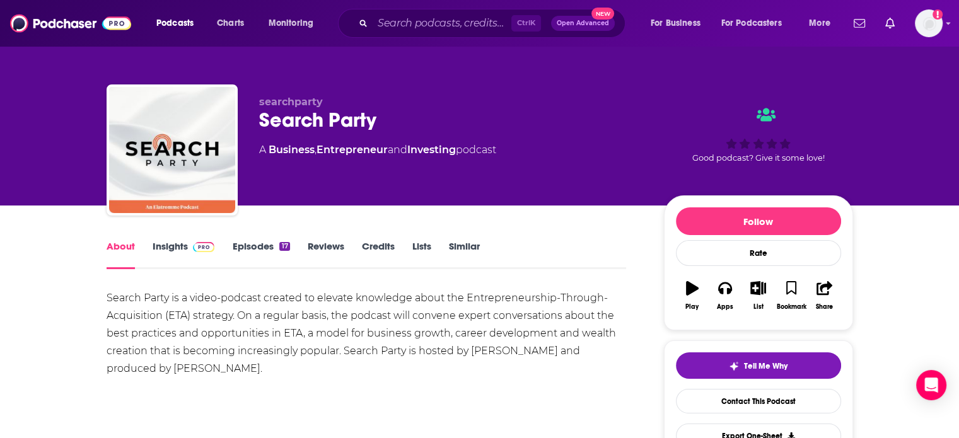
drag, startPoint x: 180, startPoint y: 240, endPoint x: 299, endPoint y: 7, distance: 261.7
click at [180, 240] on link "Insights" at bounding box center [184, 254] width 62 height 29
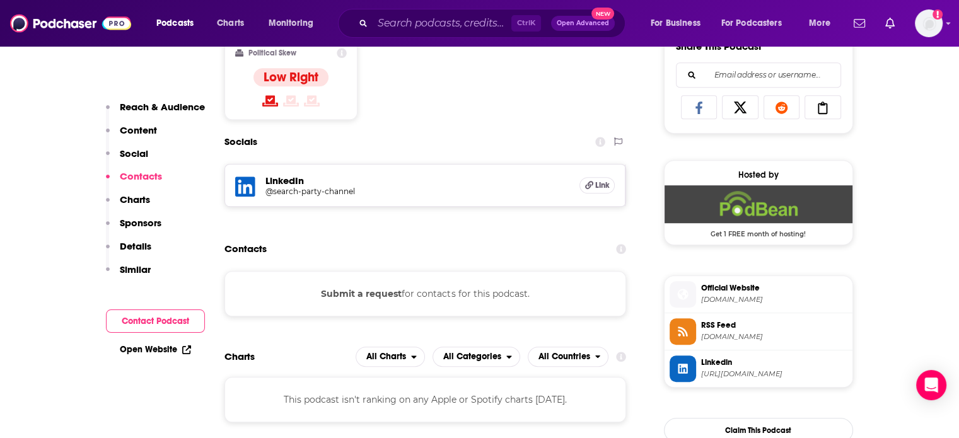
scroll to position [832, 0]
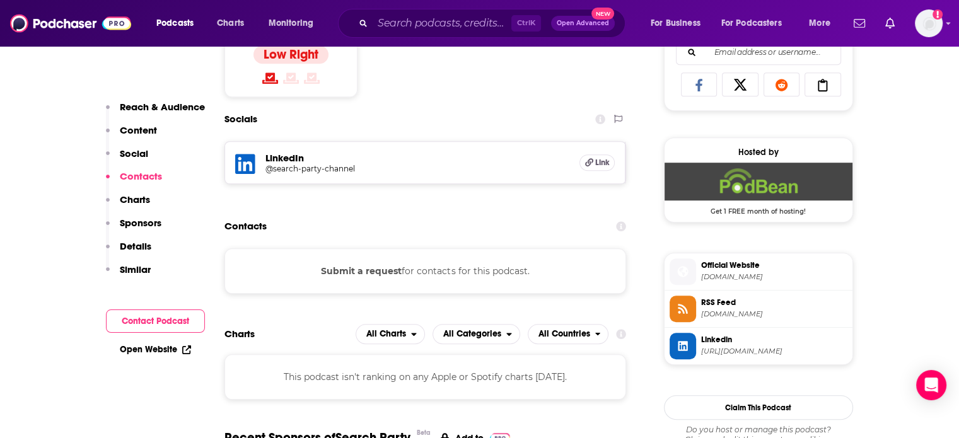
click at [161, 348] on link "Open Website" at bounding box center [155, 349] width 71 height 11
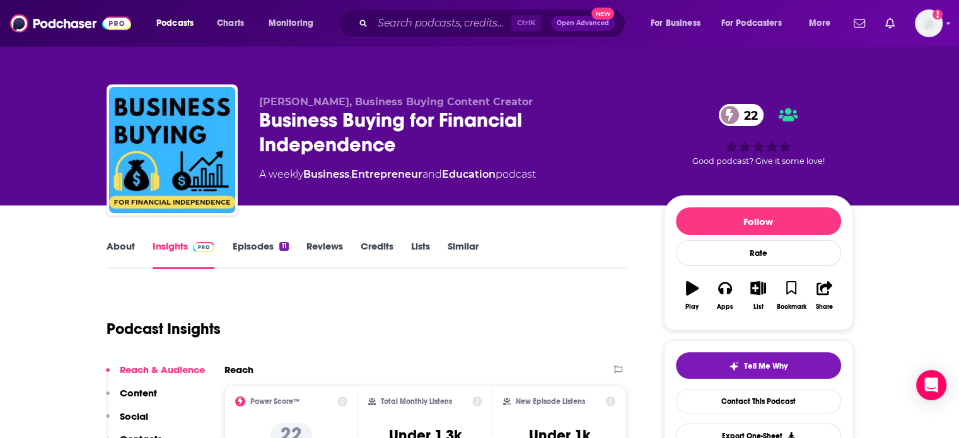
click at [114, 242] on link "About" at bounding box center [121, 254] width 28 height 29
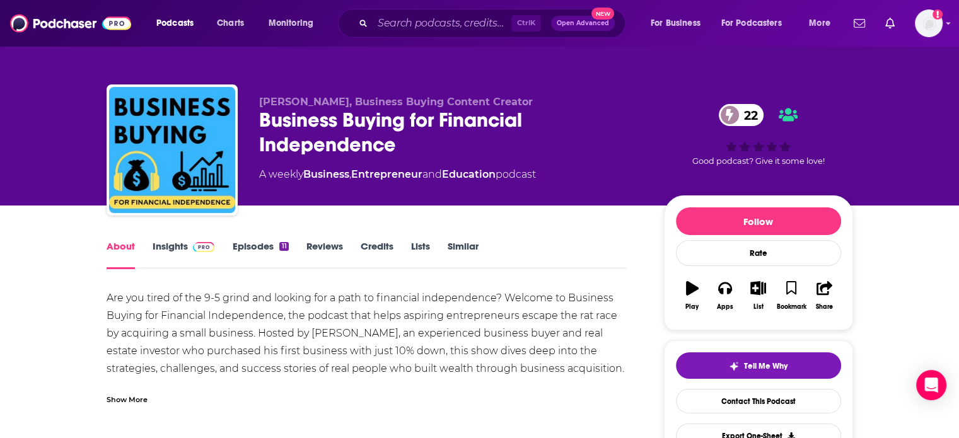
click at [134, 393] on div "Show More" at bounding box center [127, 399] width 41 height 12
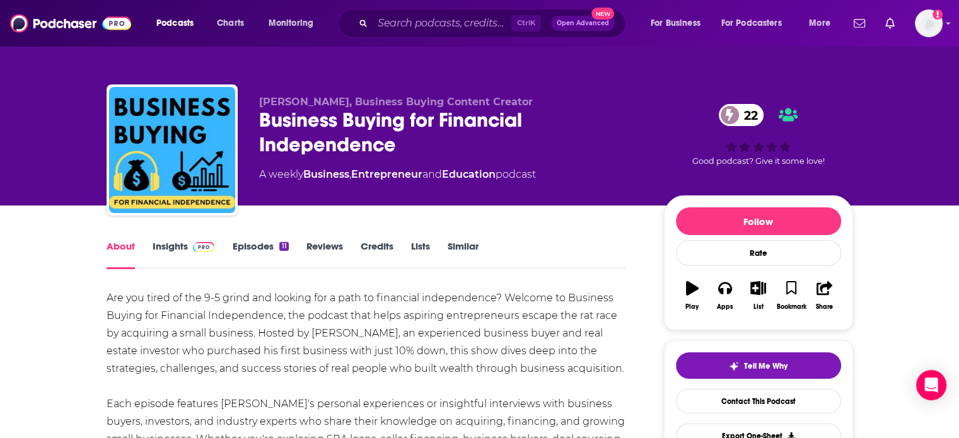
click at [189, 242] on span at bounding box center [201, 246] width 27 height 12
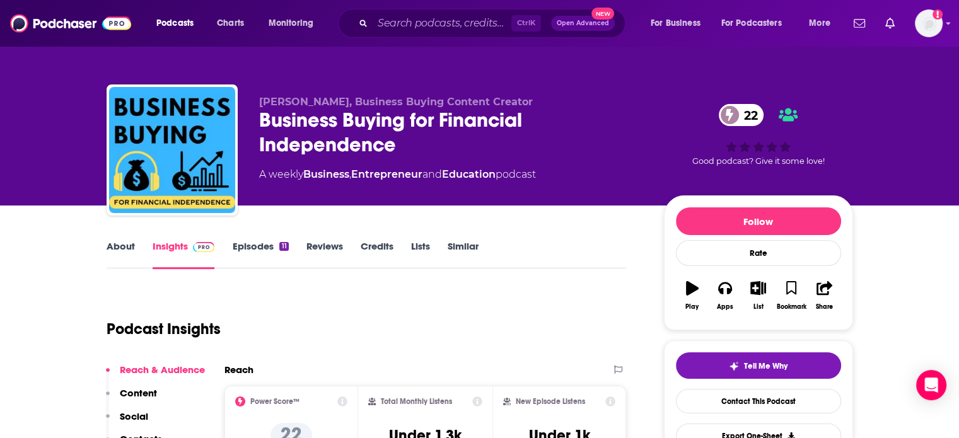
click at [115, 260] on link "About" at bounding box center [121, 254] width 28 height 29
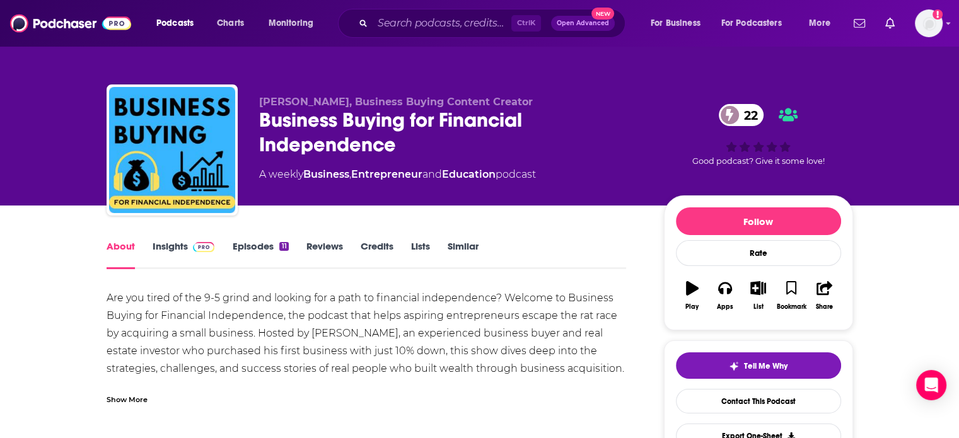
click at [138, 402] on div "Show More" at bounding box center [127, 399] width 41 height 12
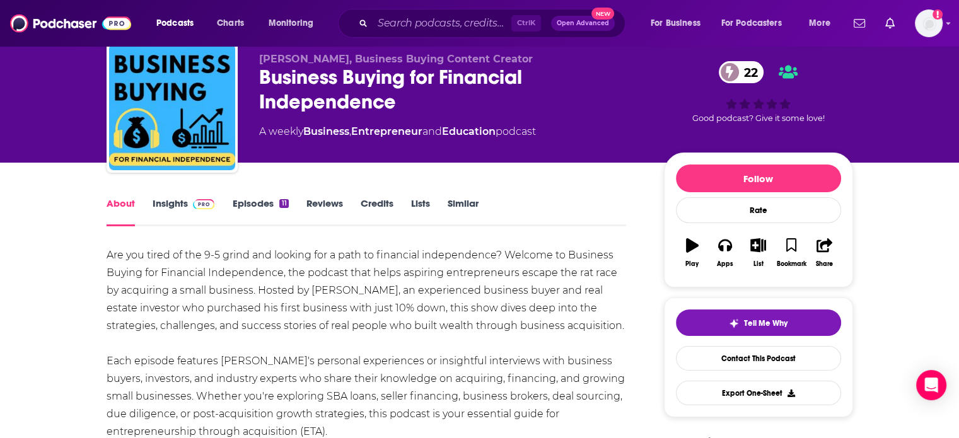
scroll to position [45, 0]
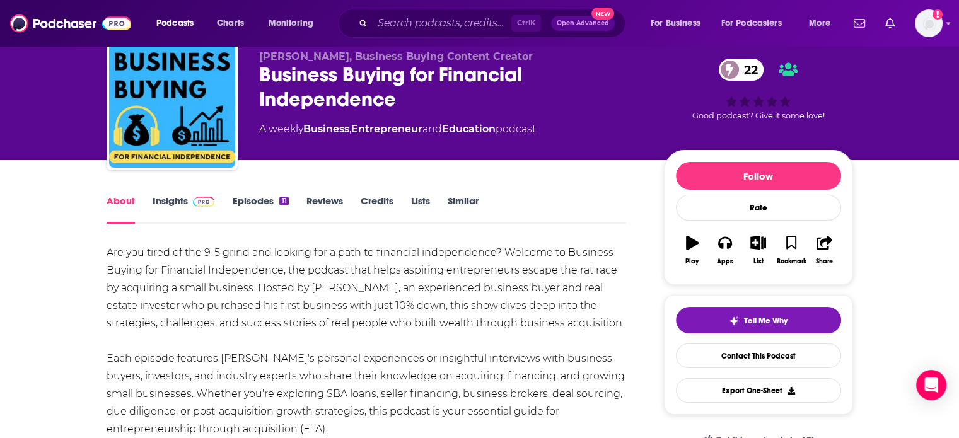
click at [167, 204] on link "Insights" at bounding box center [184, 209] width 62 height 29
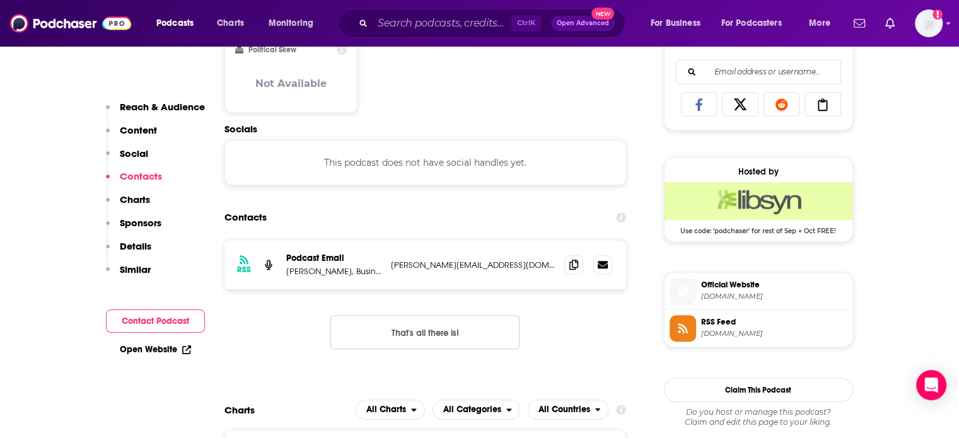
scroll to position [827, 0]
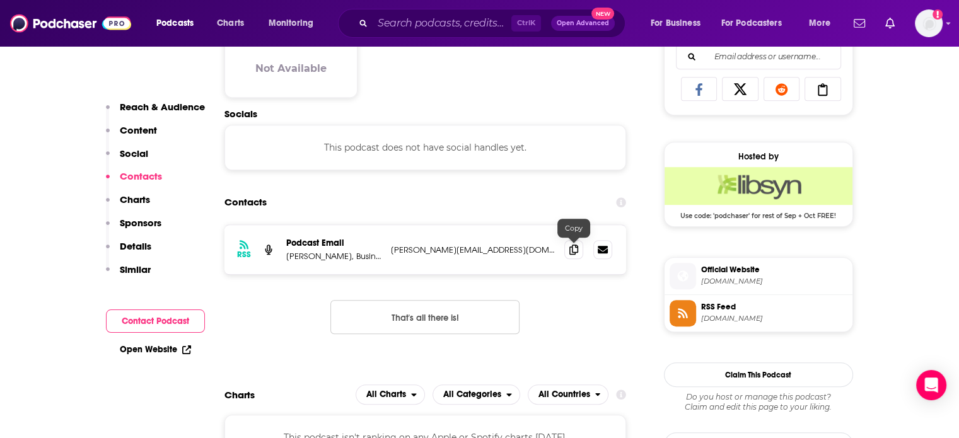
click at [567, 249] on span at bounding box center [573, 249] width 19 height 19
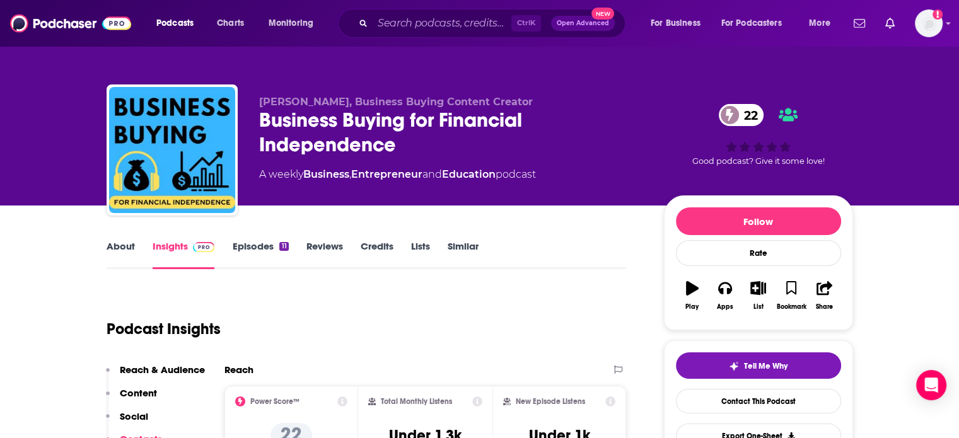
click at [471, 239] on div "About Insights Episodes 11 Reviews Credits Lists Similar" at bounding box center [367, 253] width 520 height 31
click at [460, 242] on link "Similar" at bounding box center [463, 254] width 31 height 29
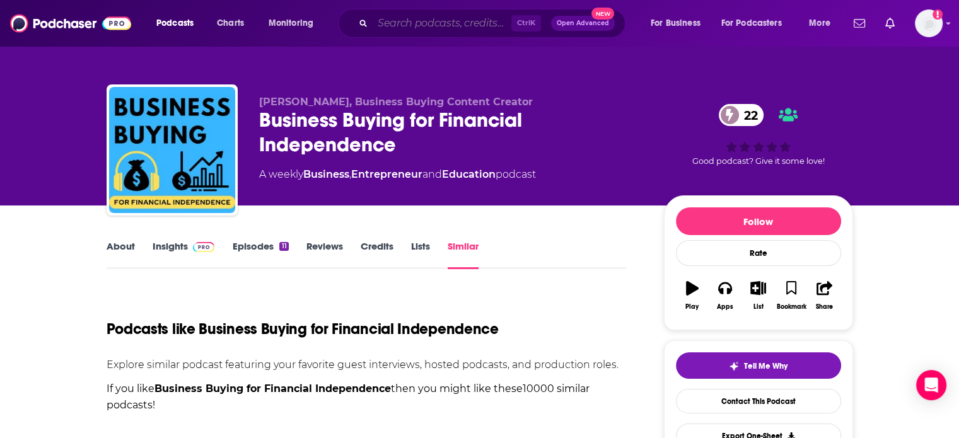
click at [394, 21] on input "Search podcasts, credits, & more..." at bounding box center [442, 23] width 139 height 20
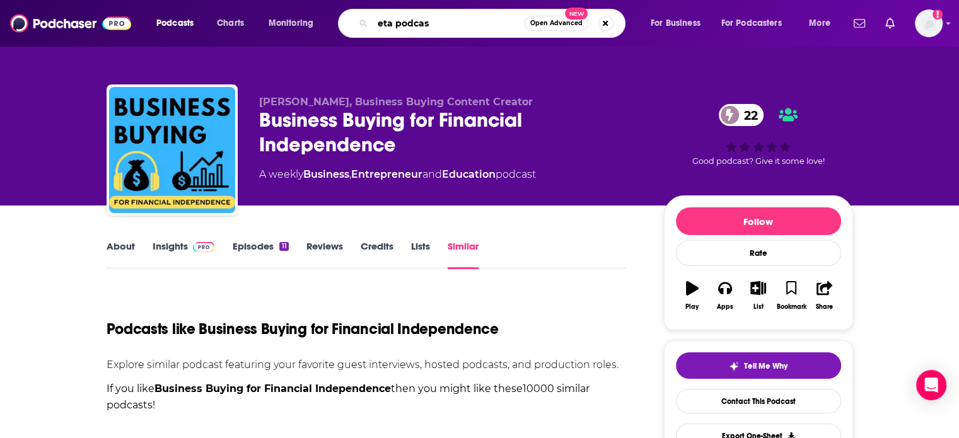
type input "eta podcast"
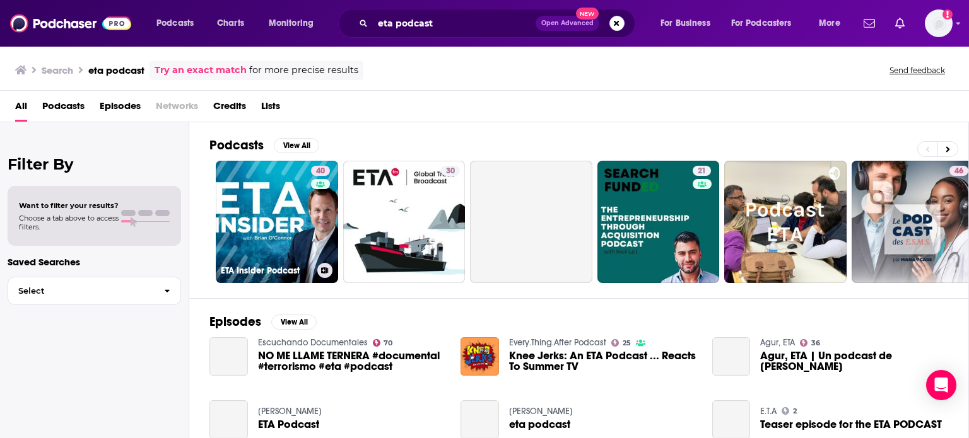
click at [301, 205] on link "40 ETA Insider Podcast" at bounding box center [277, 222] width 122 height 122
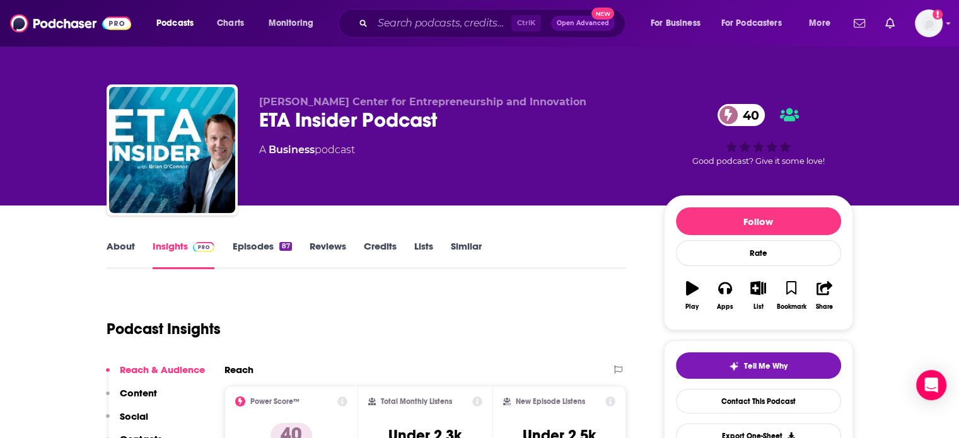
click at [473, 242] on link "Similar" at bounding box center [466, 254] width 31 height 29
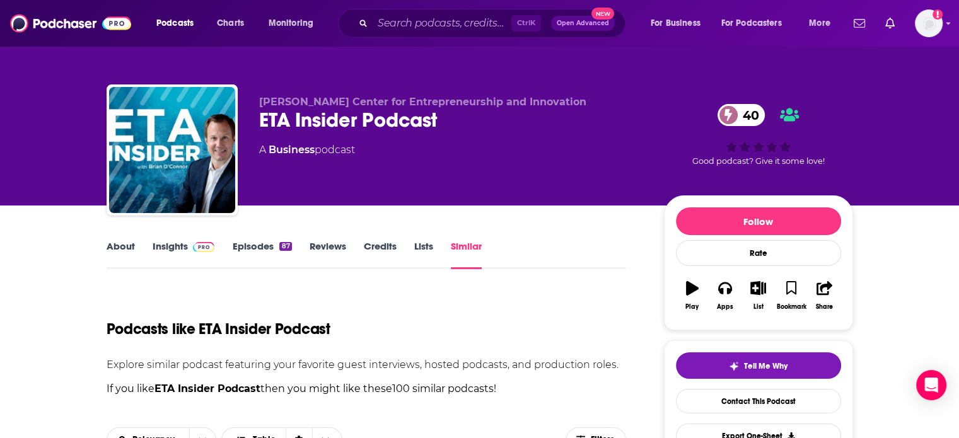
scroll to position [333, 0]
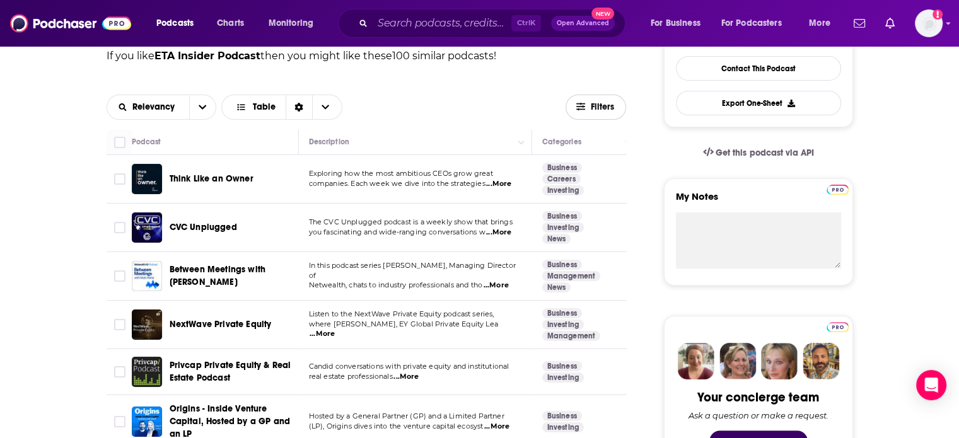
click at [587, 108] on span "Filters" at bounding box center [595, 106] width 59 height 9
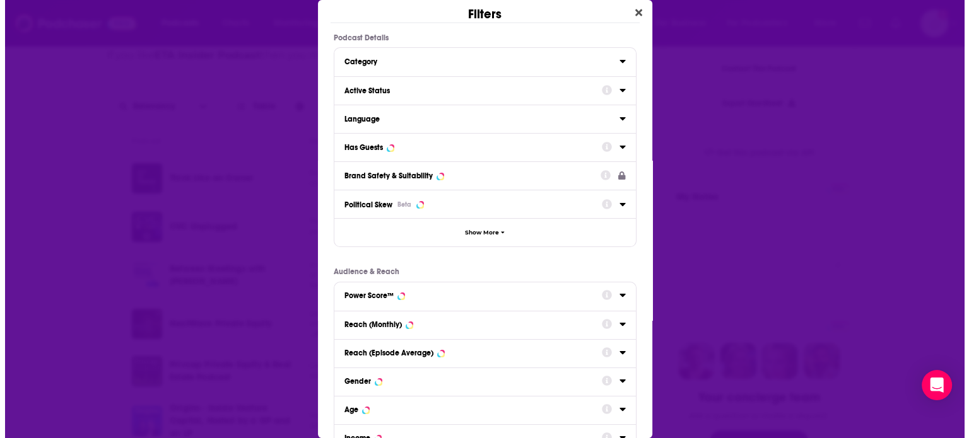
scroll to position [0, 0]
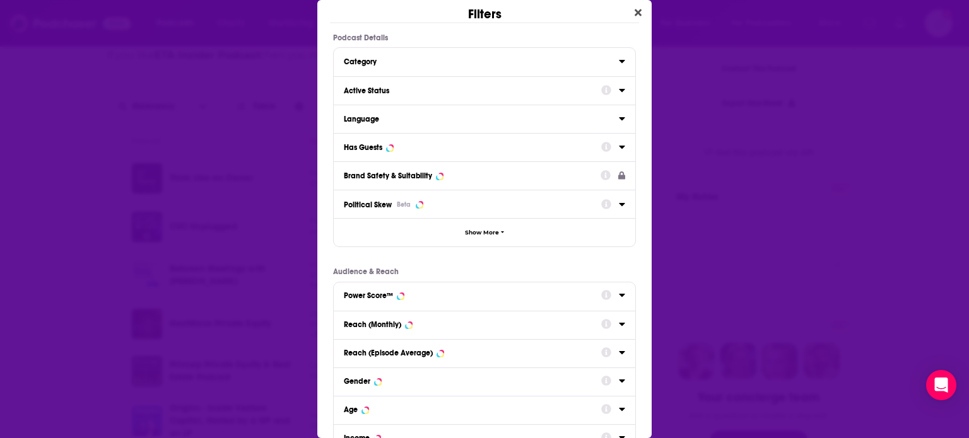
click at [619, 88] on icon "Dialog" at bounding box center [622, 90] width 6 height 10
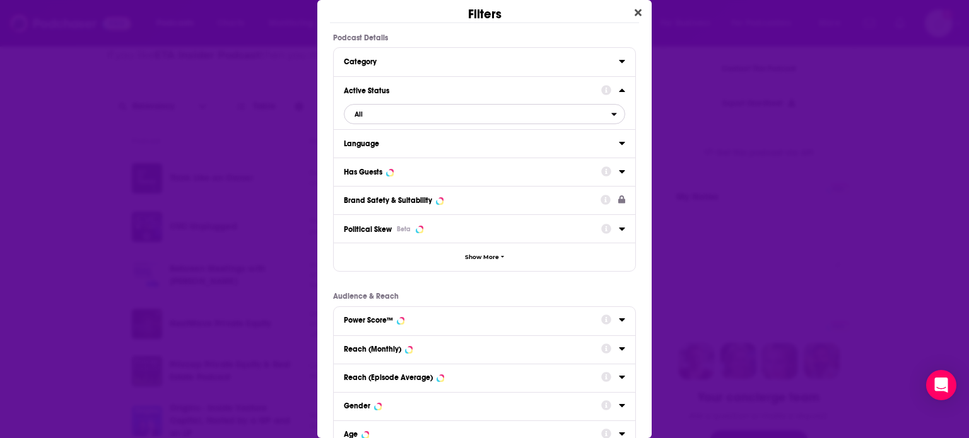
click at [446, 119] on span "All" at bounding box center [477, 114] width 267 height 16
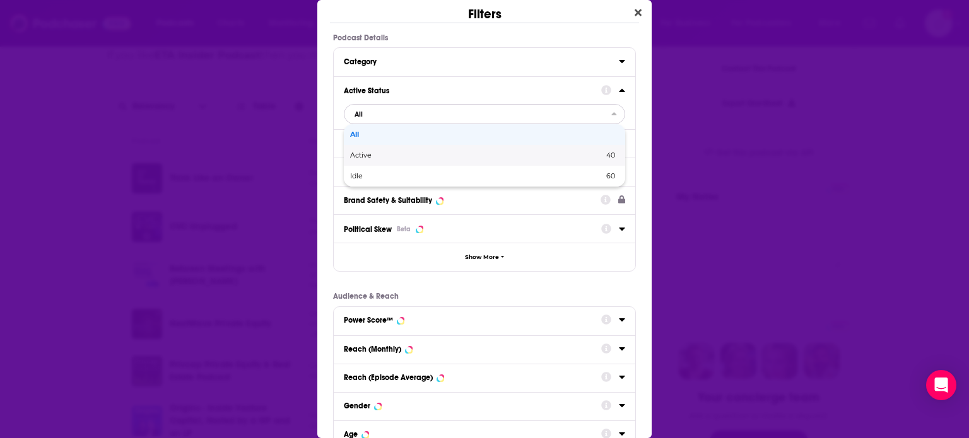
click at [406, 161] on div "Active 40" at bounding box center [484, 155] width 281 height 21
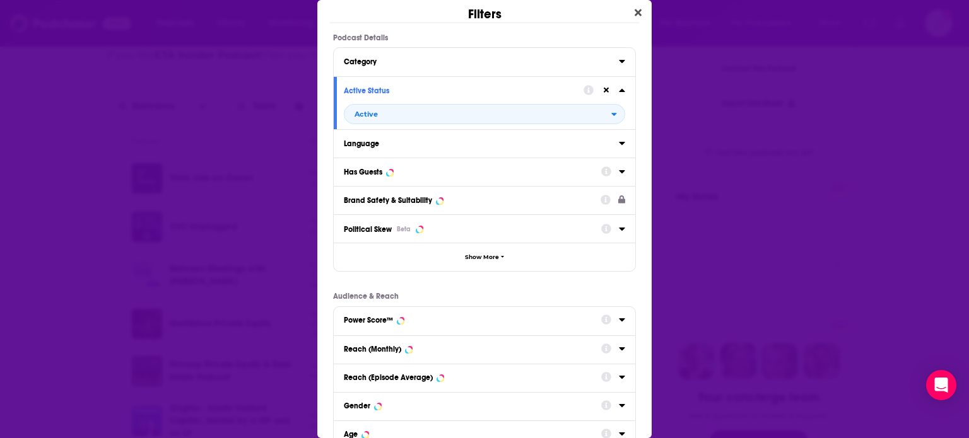
click at [619, 171] on icon "Dialog" at bounding box center [622, 171] width 6 height 3
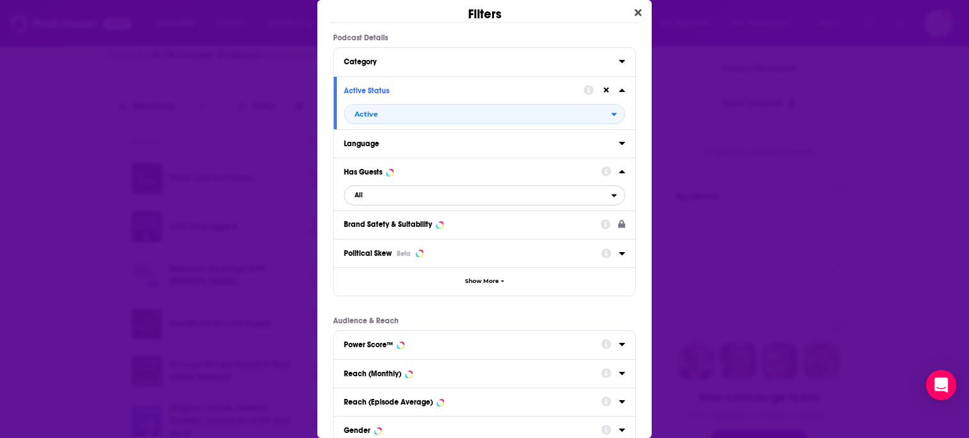
click at [611, 196] on icon "open menu" at bounding box center [614, 195] width 6 height 9
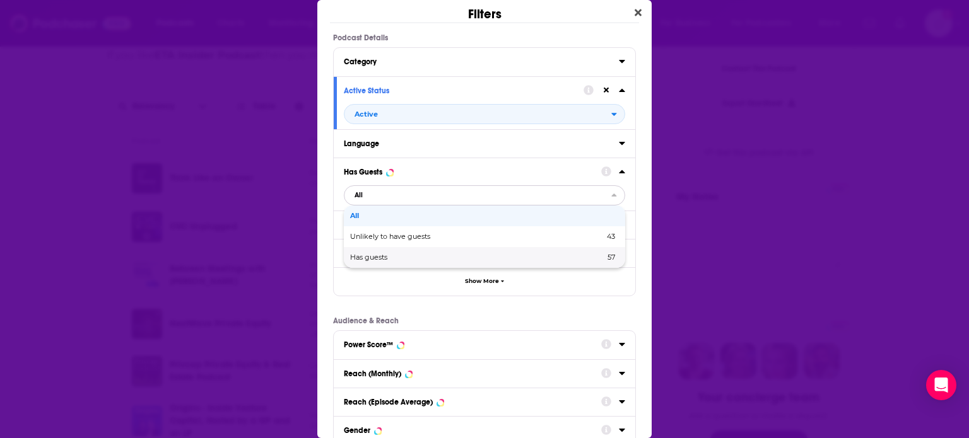
click at [428, 247] on div "Has guests 57" at bounding box center [484, 257] width 281 height 21
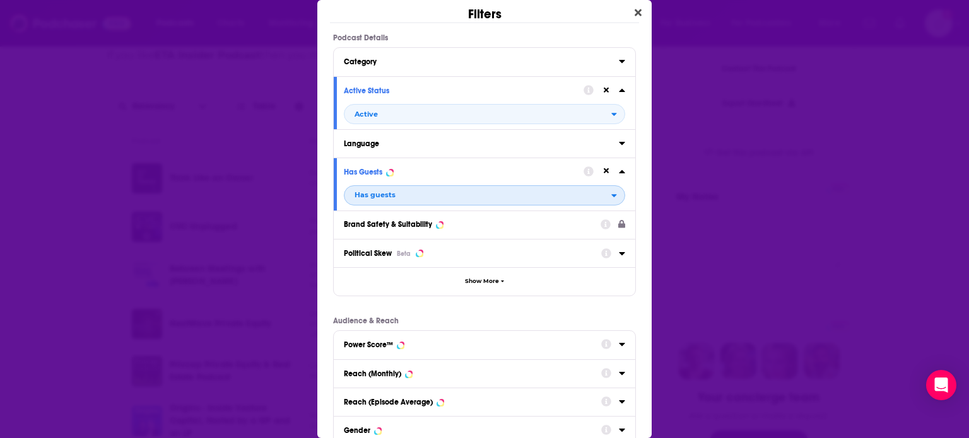
scroll to position [146, 0]
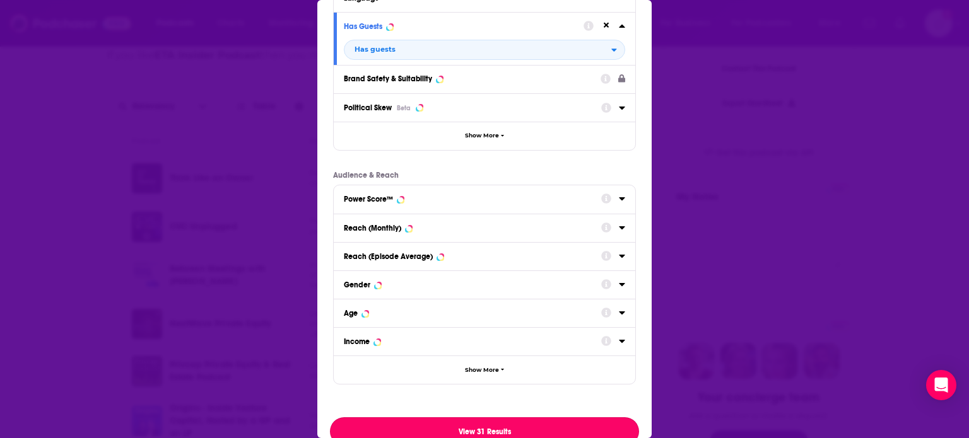
click at [486, 424] on button "View 31 Results" at bounding box center [484, 431] width 309 height 28
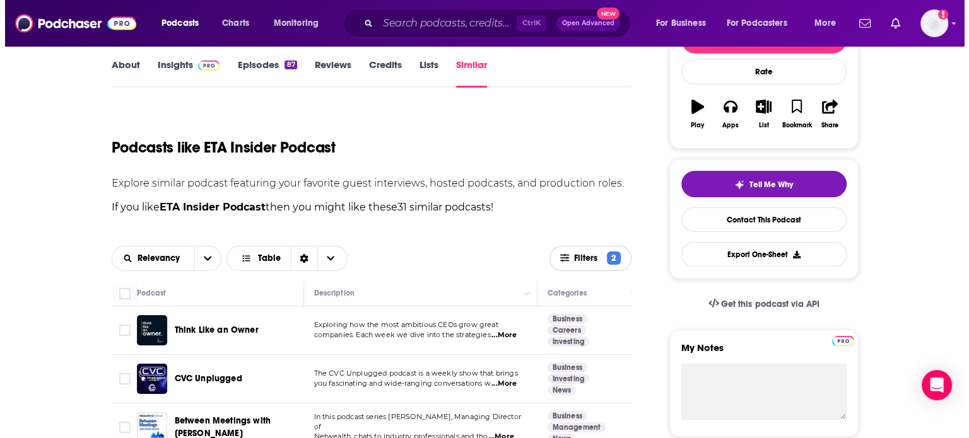
scroll to position [0, 0]
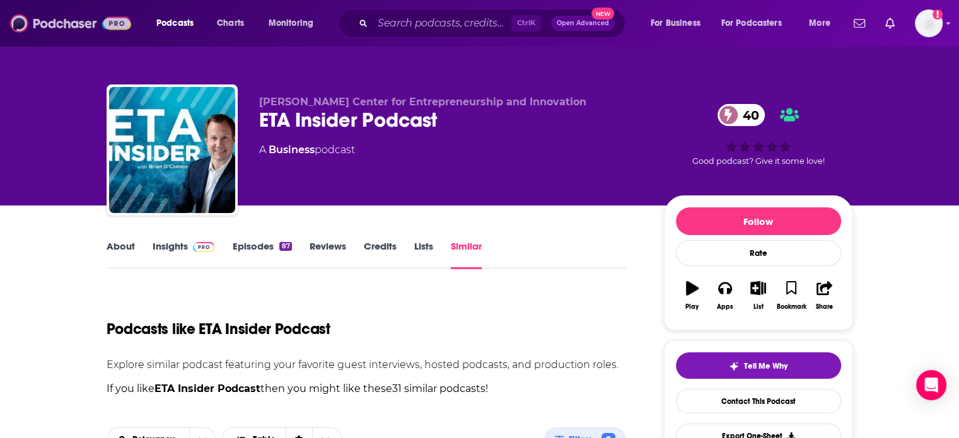
click at [90, 30] on img at bounding box center [70, 23] width 121 height 24
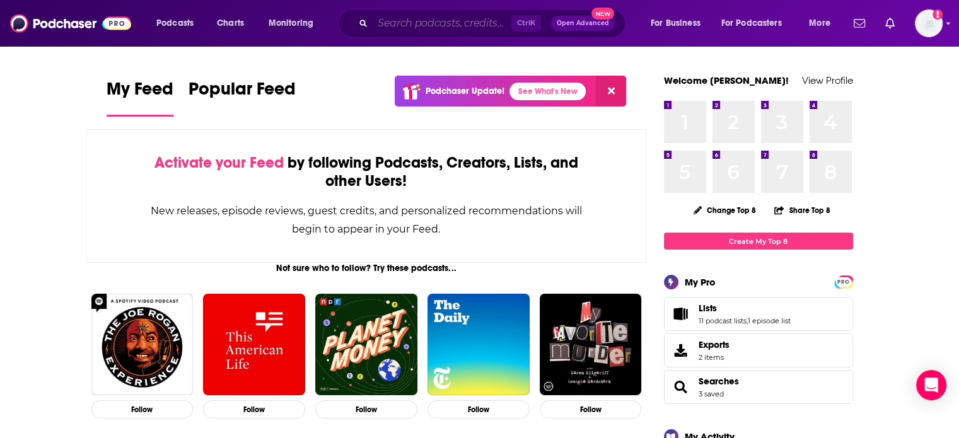
click at [426, 16] on input "Search podcasts, credits, & more..." at bounding box center [442, 23] width 139 height 20
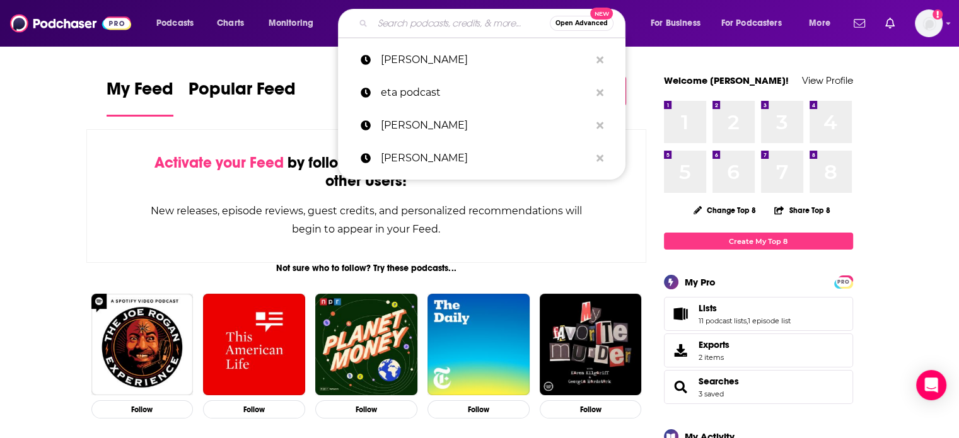
type input "o"
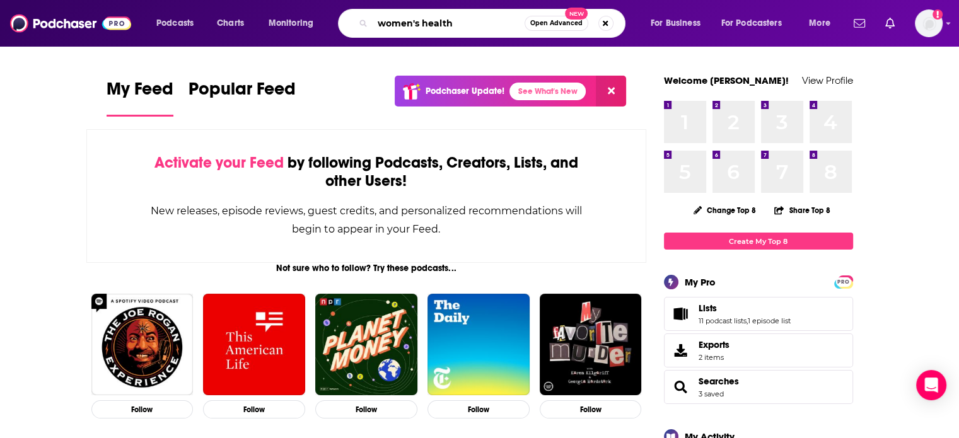
type input "women's health"
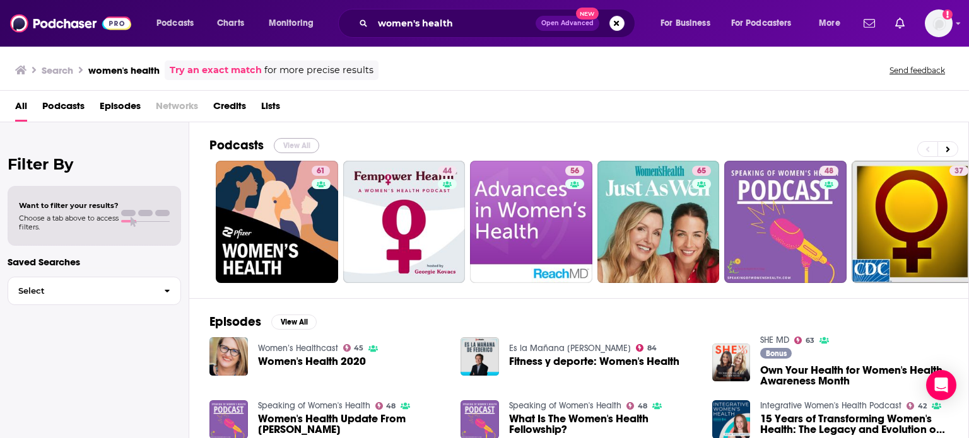
click at [310, 141] on button "View All" at bounding box center [296, 145] width 45 height 15
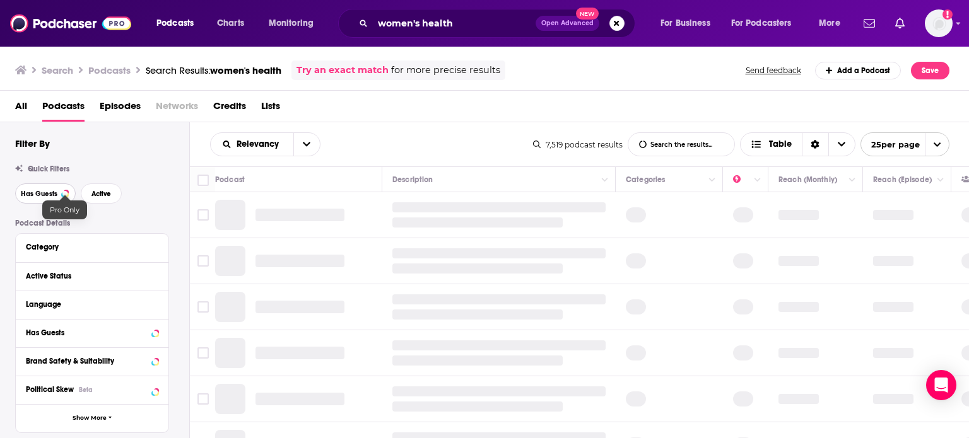
click at [45, 202] on button "Has Guests" at bounding box center [45, 194] width 61 height 20
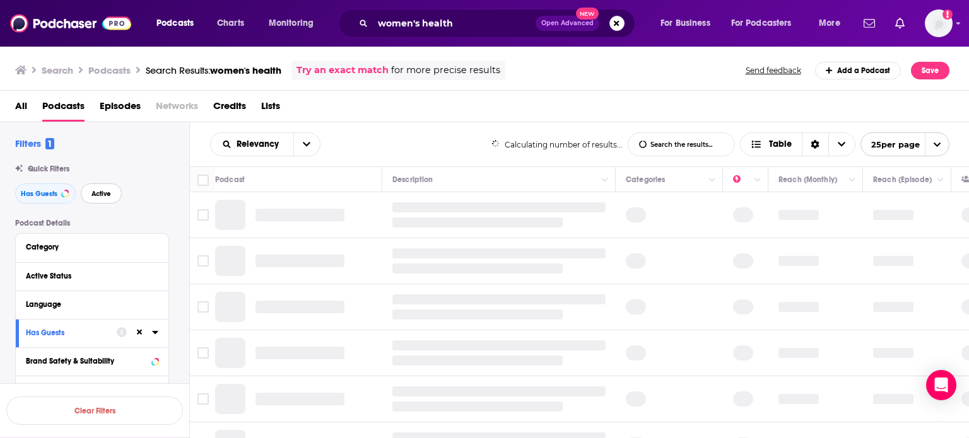
click at [100, 196] on span "Active" at bounding box center [101, 193] width 20 height 7
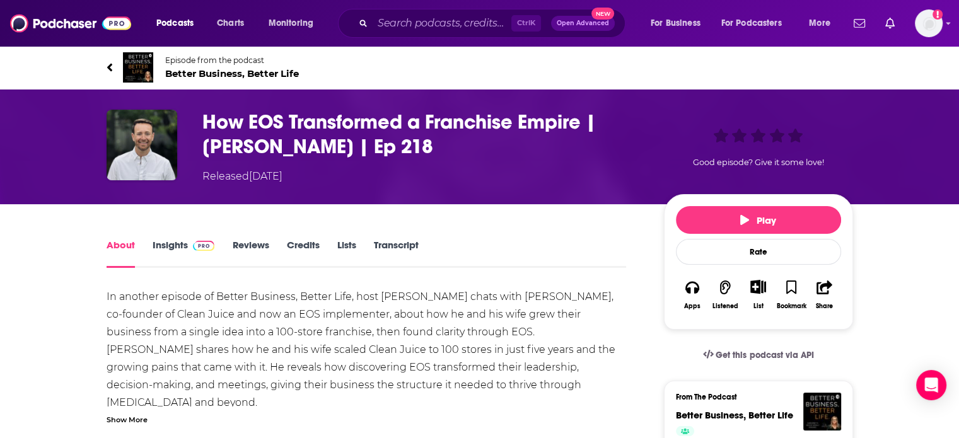
click at [218, 71] on span "Better Business, Better Life" at bounding box center [232, 73] width 134 height 12
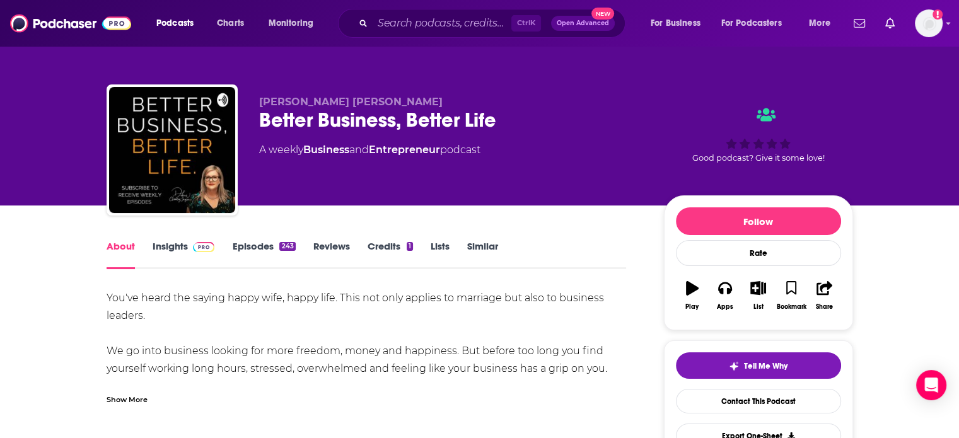
click at [182, 257] on link "Insights" at bounding box center [184, 254] width 62 height 29
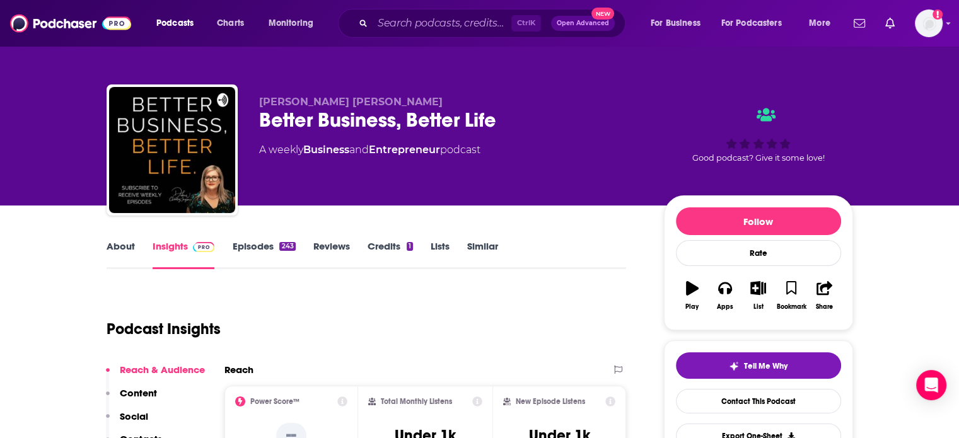
click at [131, 252] on link "About" at bounding box center [121, 254] width 28 height 29
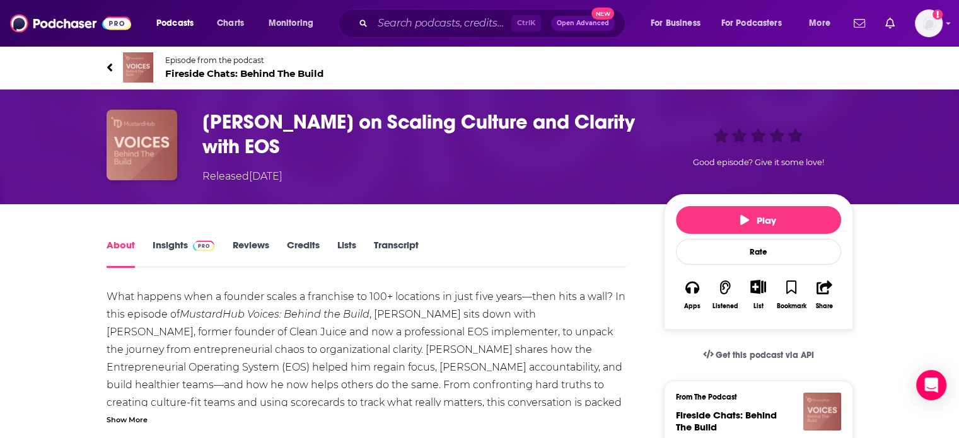
click at [250, 67] on span "Episode from the podcast Fireside Chats: Behind The Build" at bounding box center [244, 67] width 158 height 24
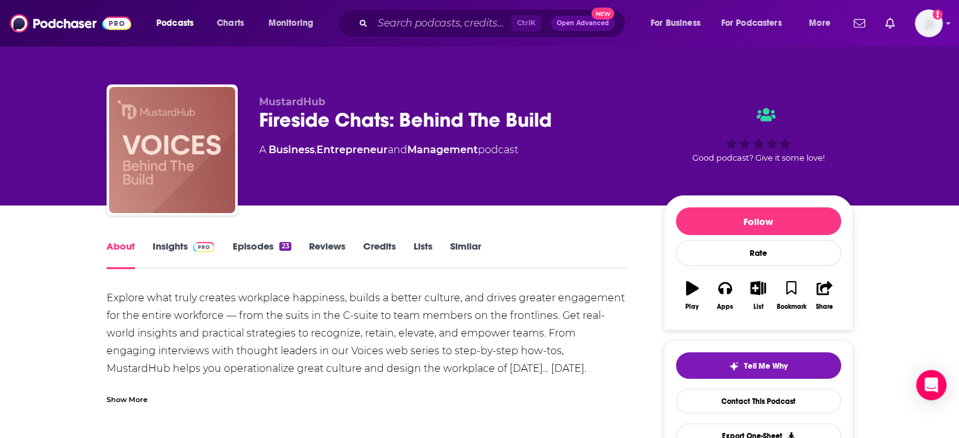
click at [183, 248] on link "Insights" at bounding box center [184, 254] width 62 height 29
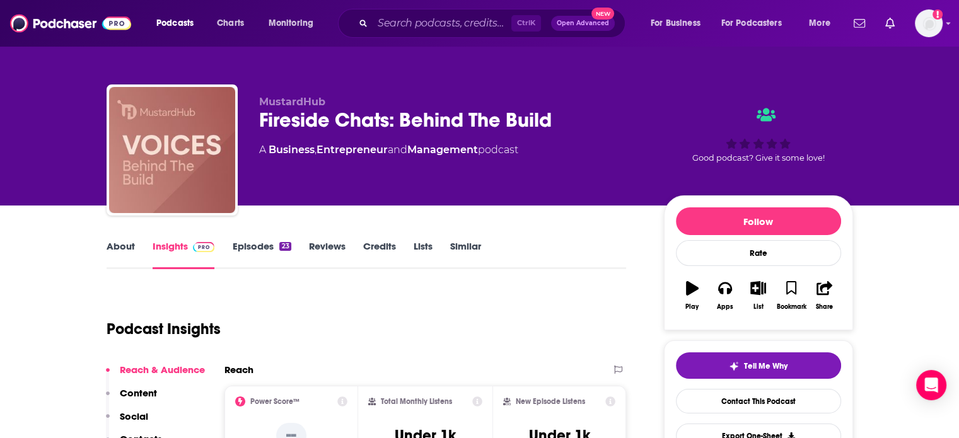
click at [131, 257] on link "About" at bounding box center [121, 254] width 28 height 29
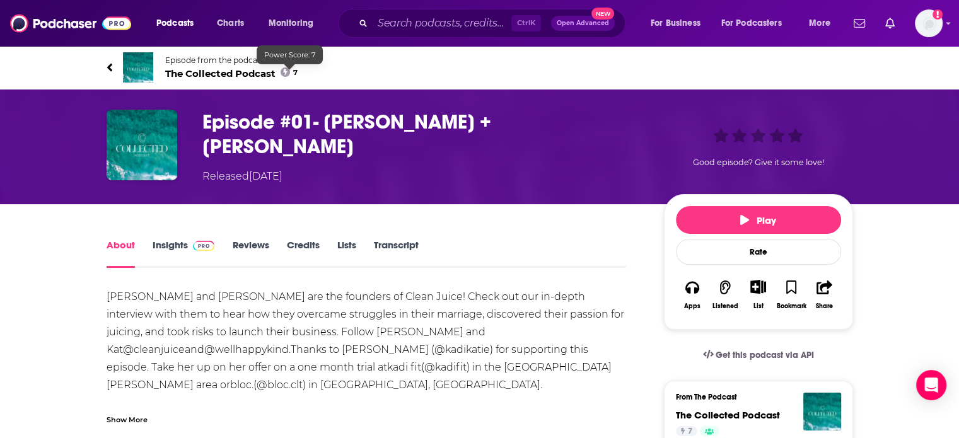
click at [264, 67] on span "The Collected Podcast 7" at bounding box center [231, 73] width 133 height 12
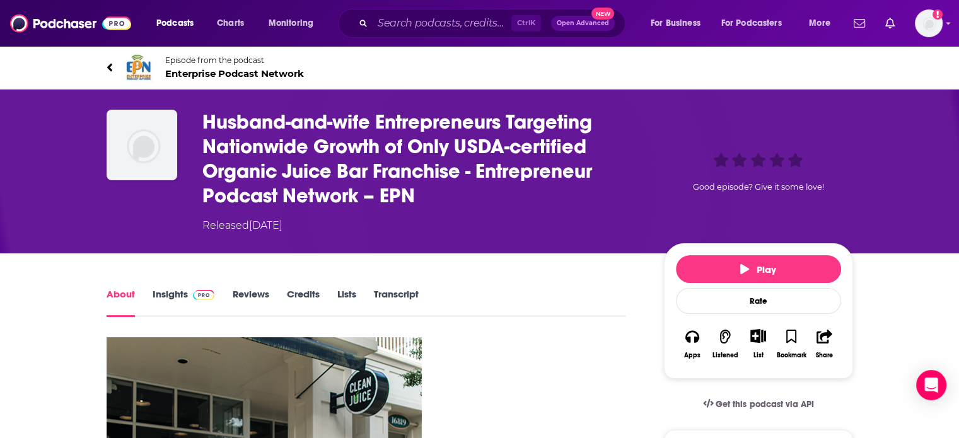
click at [218, 80] on link "Episode from the podcast Enterprise Podcast Network" at bounding box center [480, 67] width 747 height 30
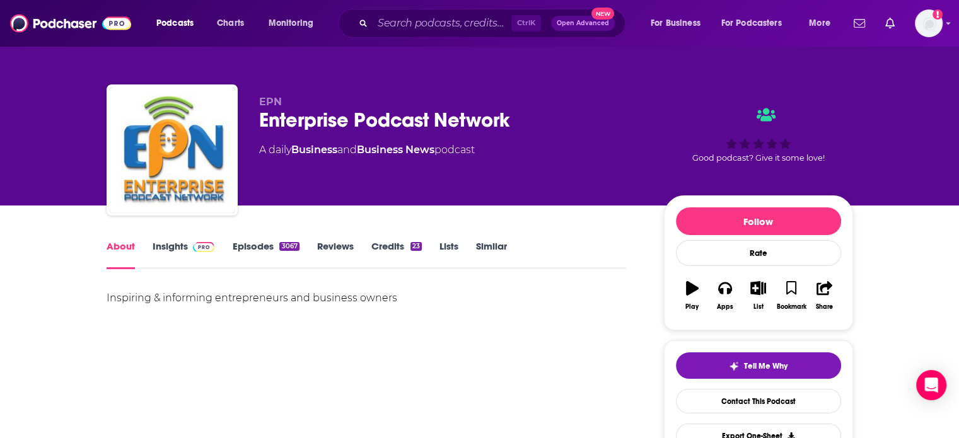
click at [189, 257] on link "Insights" at bounding box center [184, 254] width 62 height 29
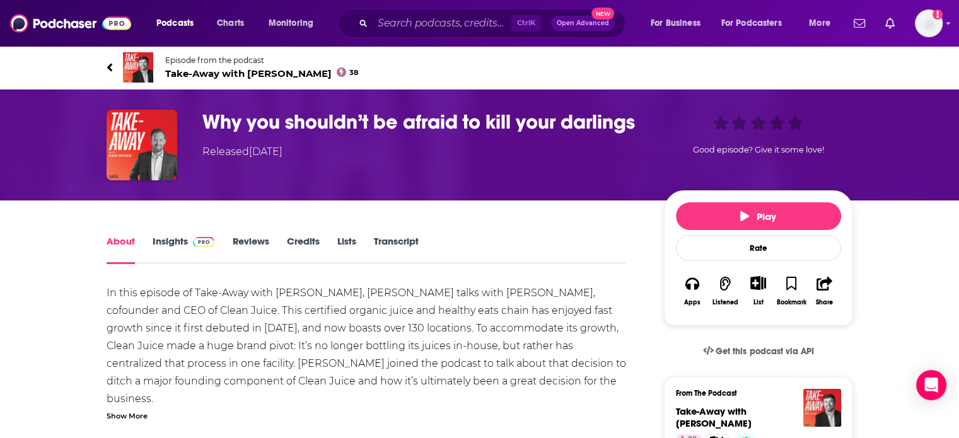
click at [271, 72] on span "Take-Away with [PERSON_NAME] 38" at bounding box center [262, 73] width 194 height 12
